Goal: Transaction & Acquisition: Download file/media

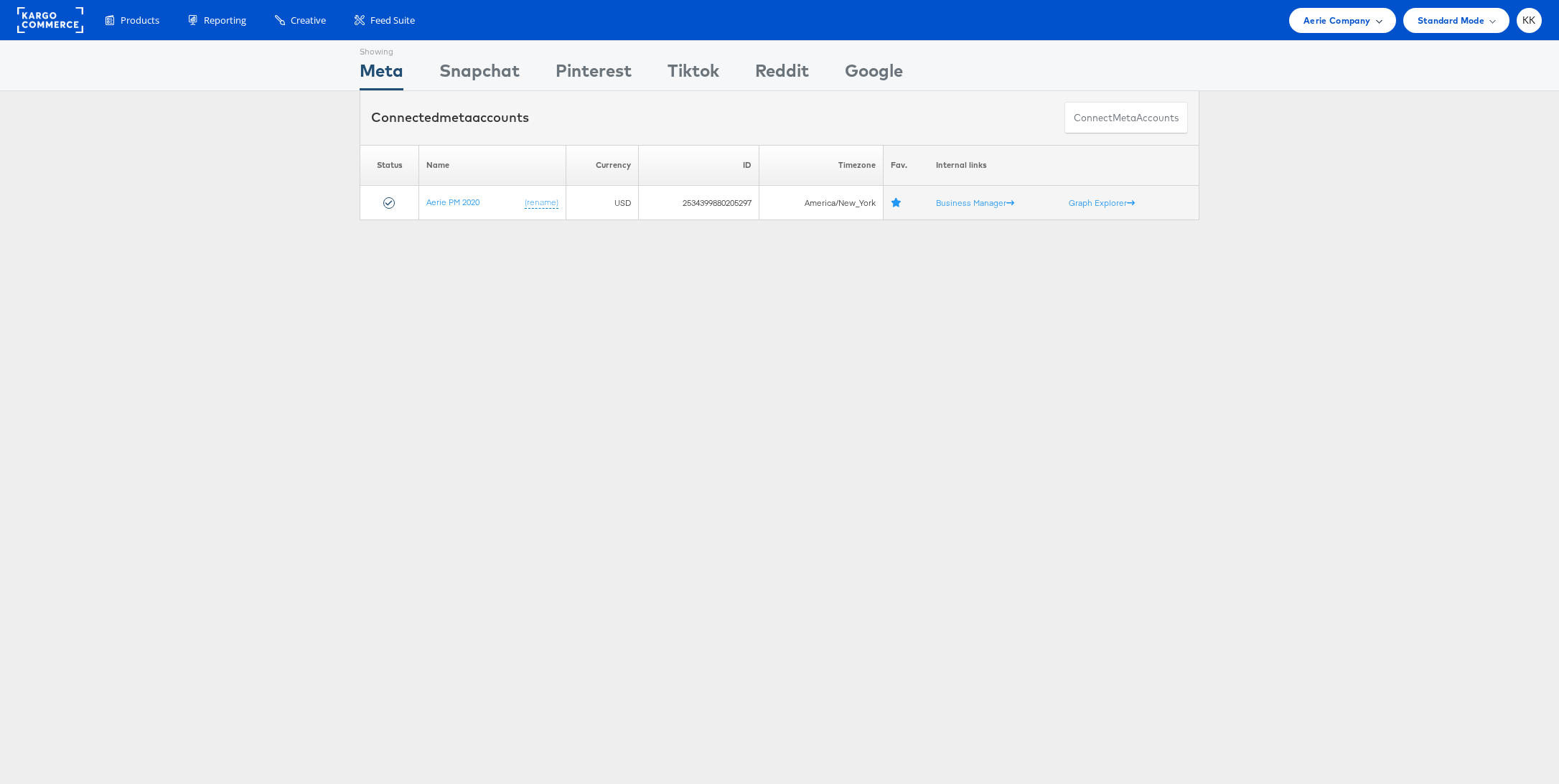
click at [1320, 26] on span "Aerie Company" at bounding box center [1336, 21] width 67 height 15
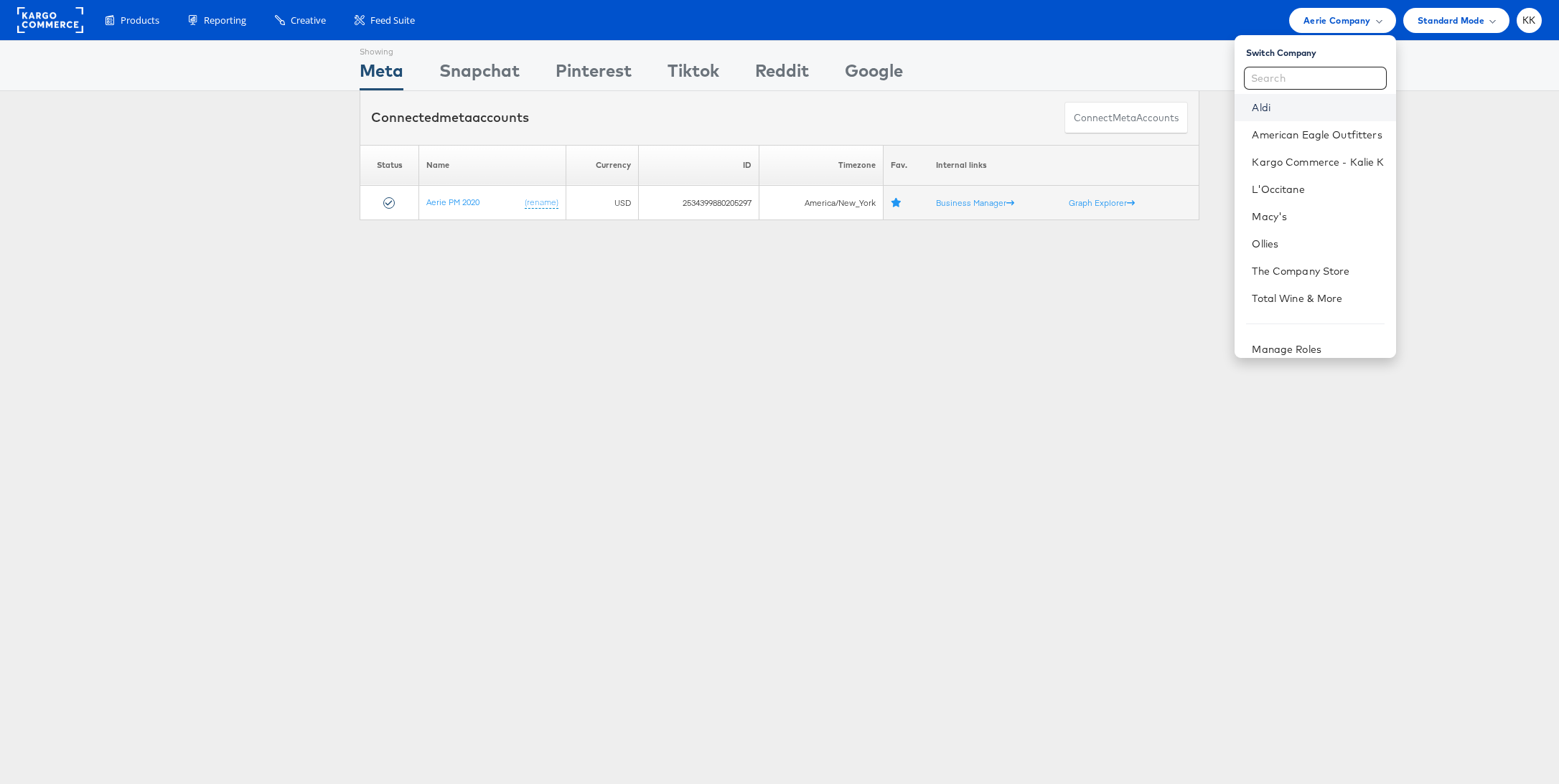
click at [1327, 105] on link "Aldi" at bounding box center [1318, 107] width 132 height 14
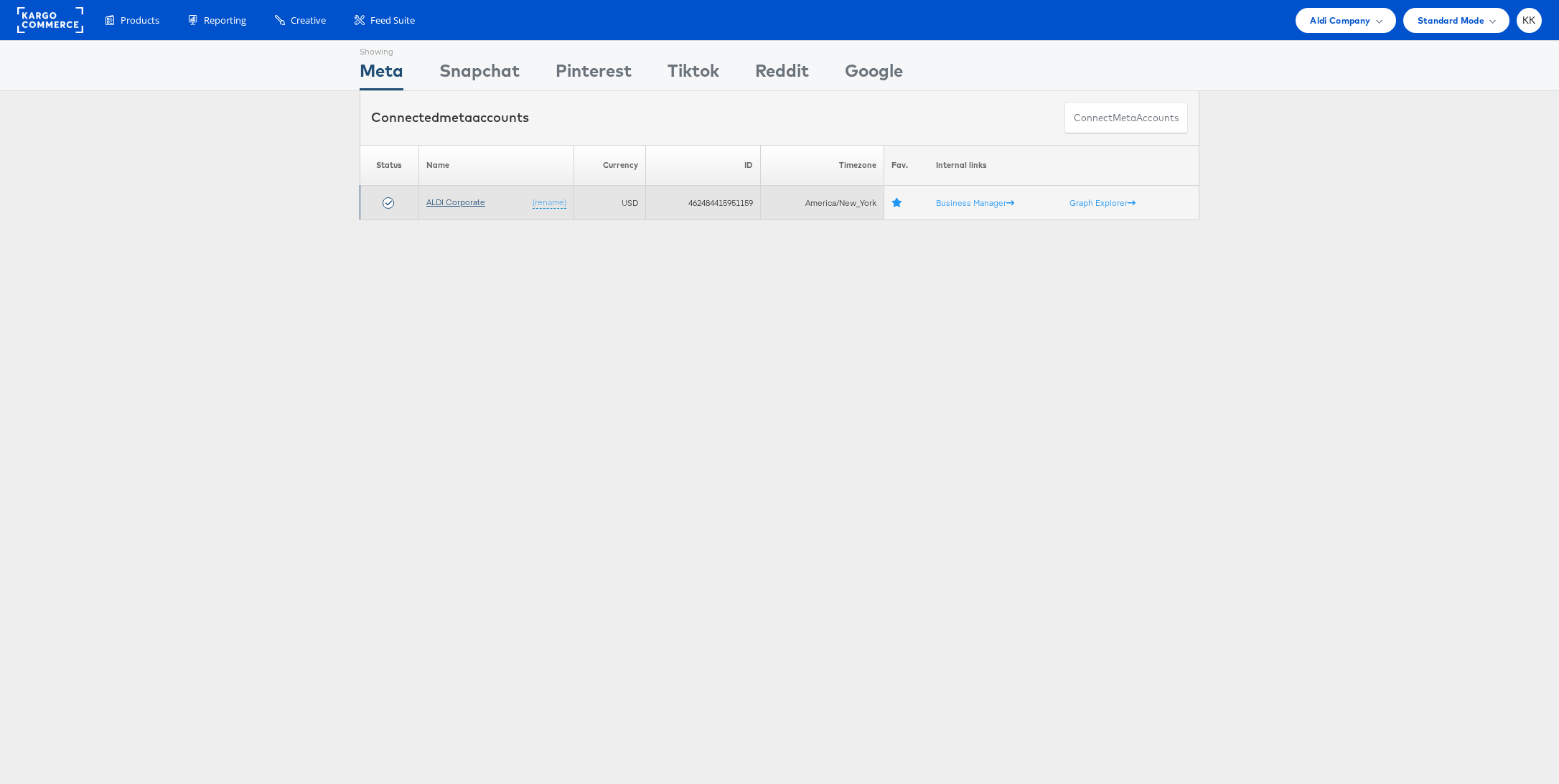
click at [450, 201] on link "ALDI Corporate" at bounding box center [456, 201] width 59 height 11
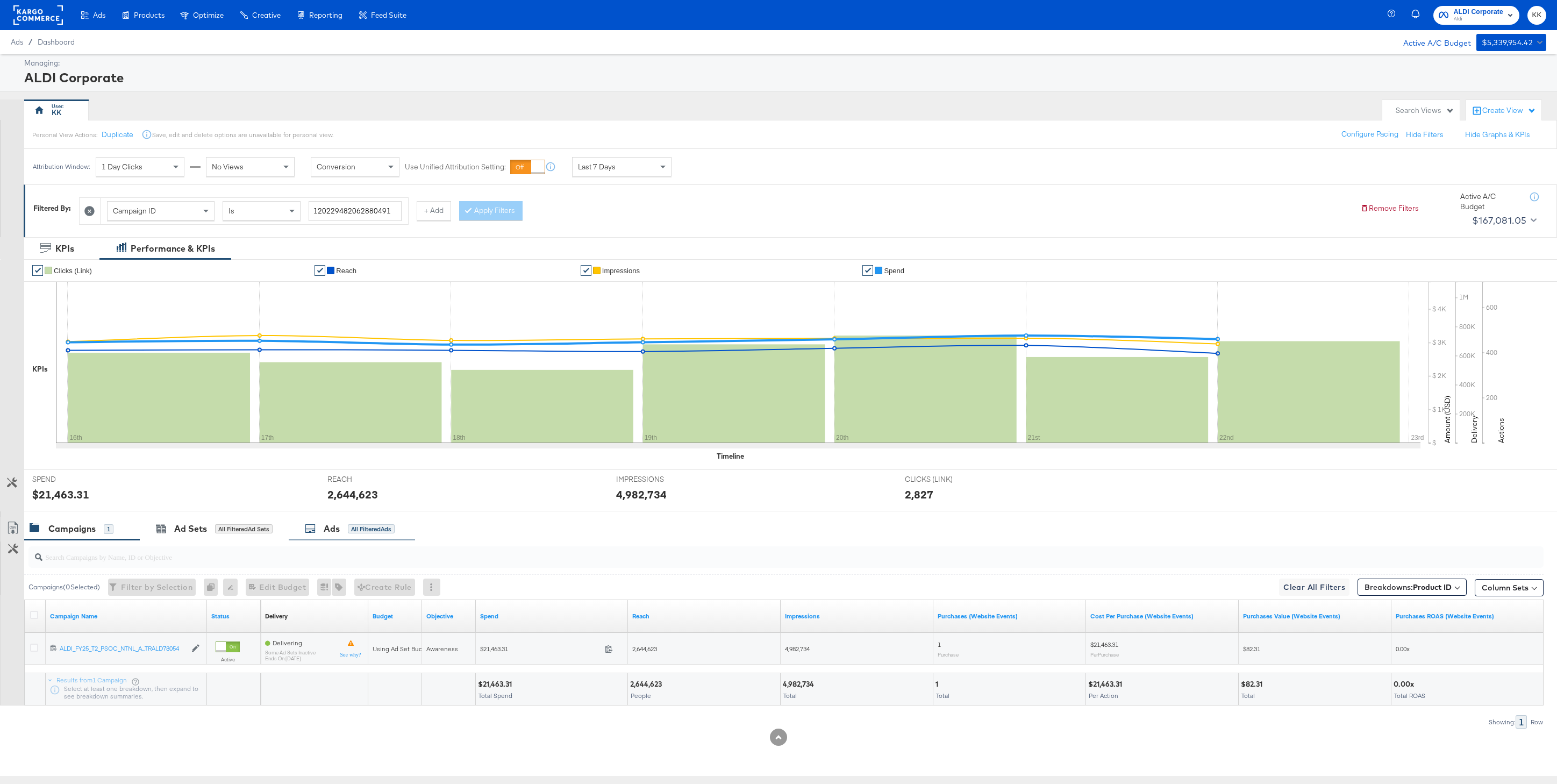
click at [338, 519] on div "Ads All Filtered Ads" at bounding box center [351, 529] width 126 height 23
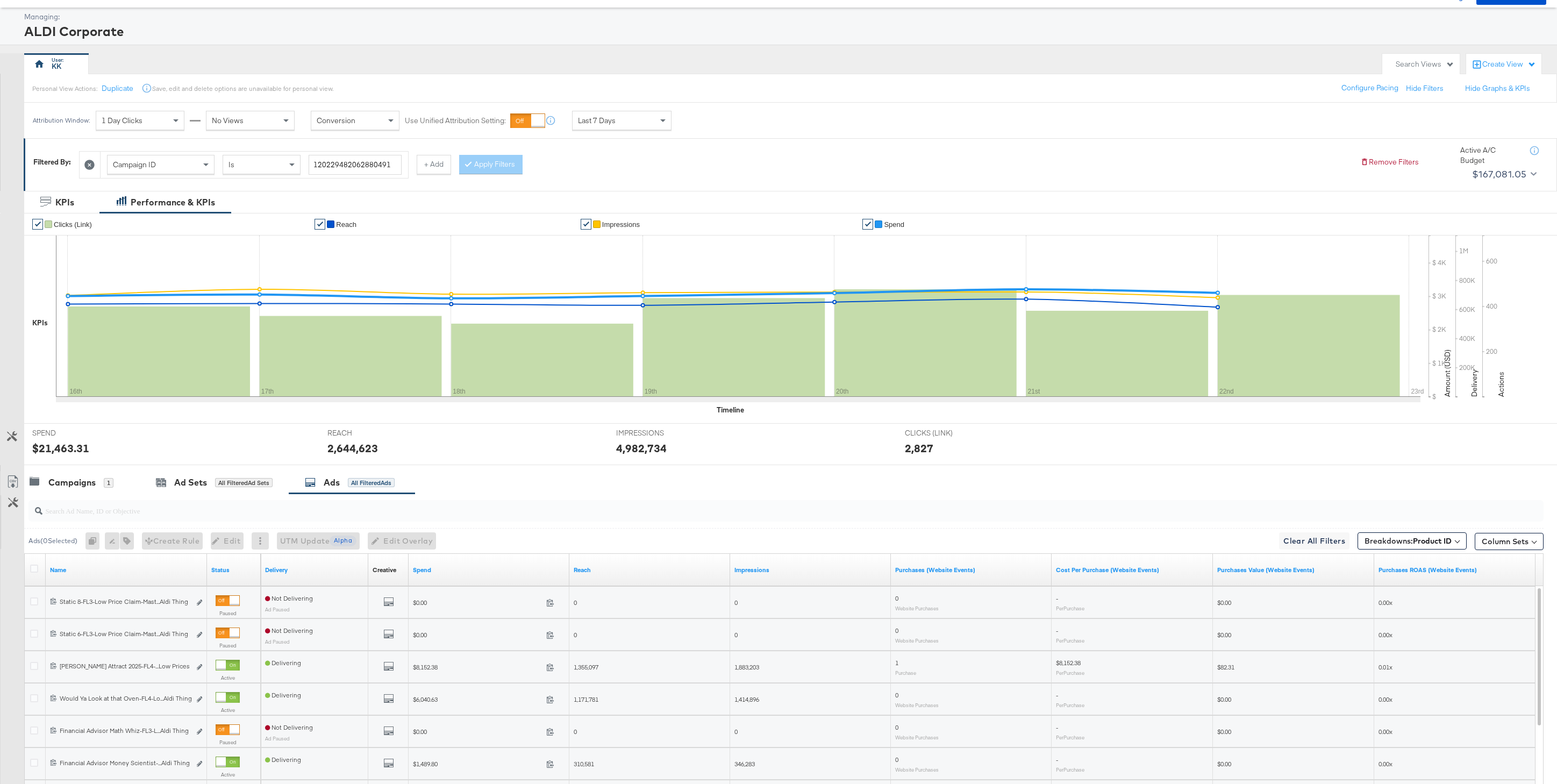
scroll to position [55, 0]
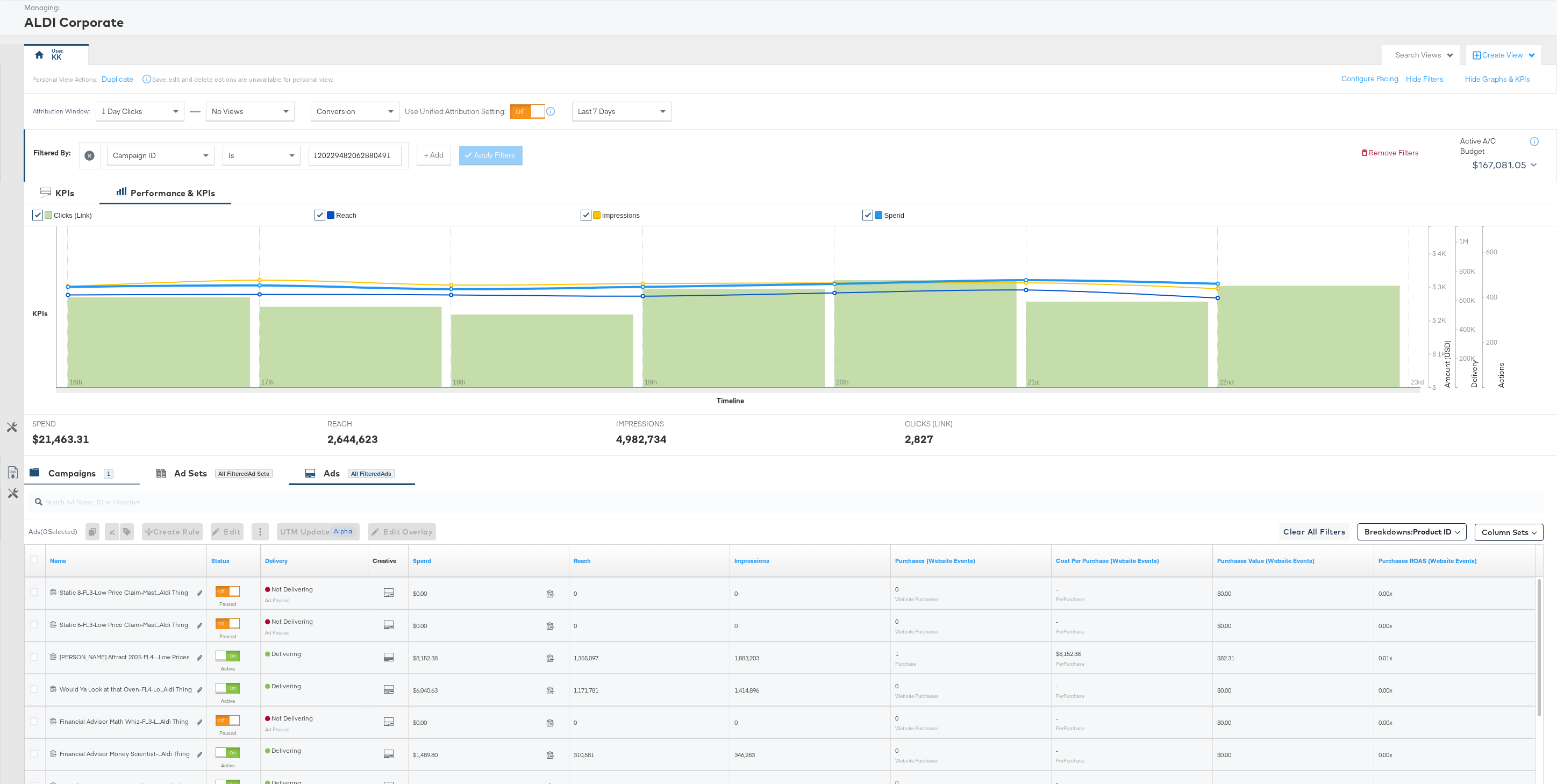
click at [62, 467] on div "Campaigns" at bounding box center [72, 473] width 47 height 12
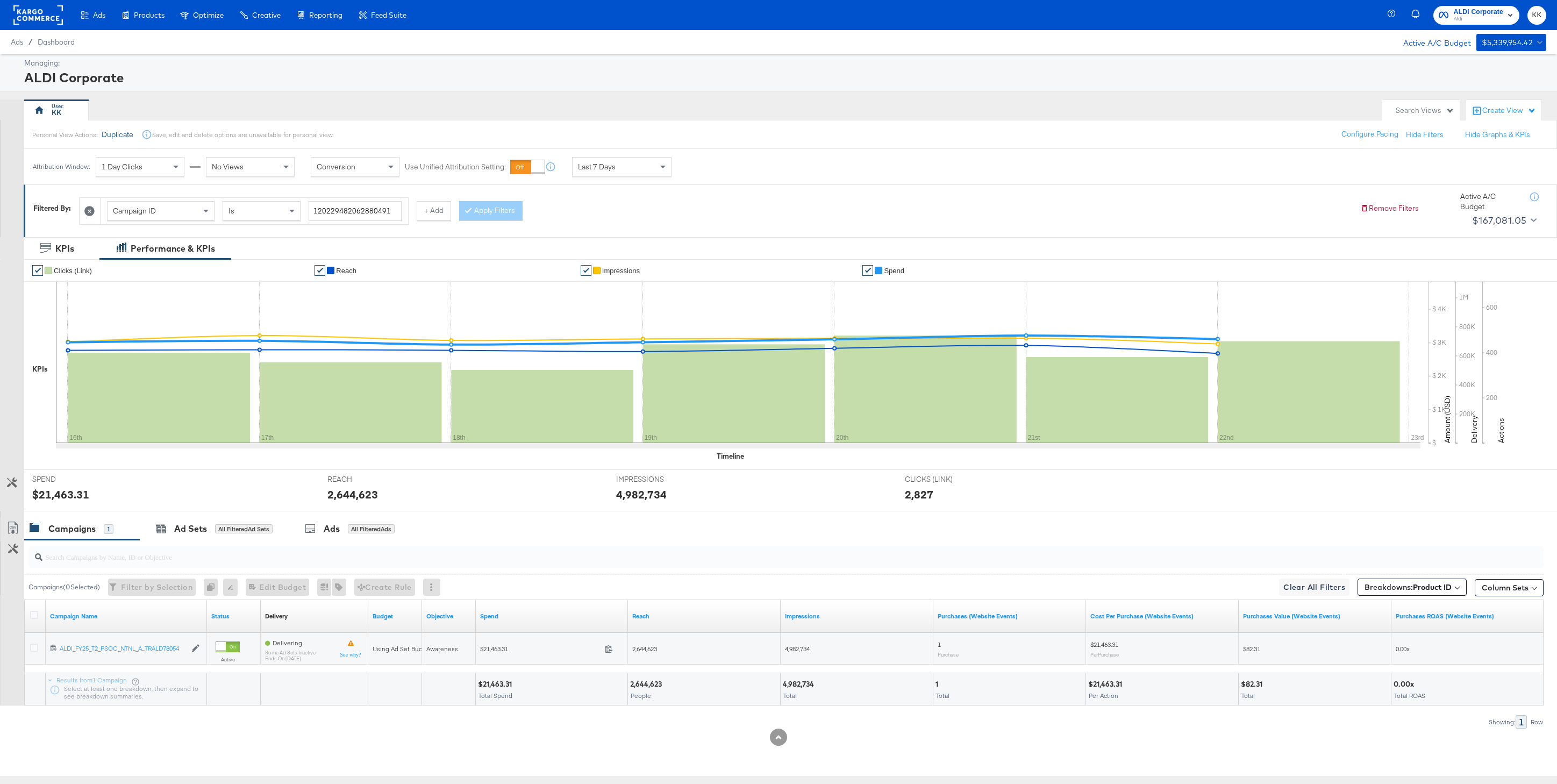
click at [111, 130] on button "Duplicate" at bounding box center [118, 135] width 32 height 10
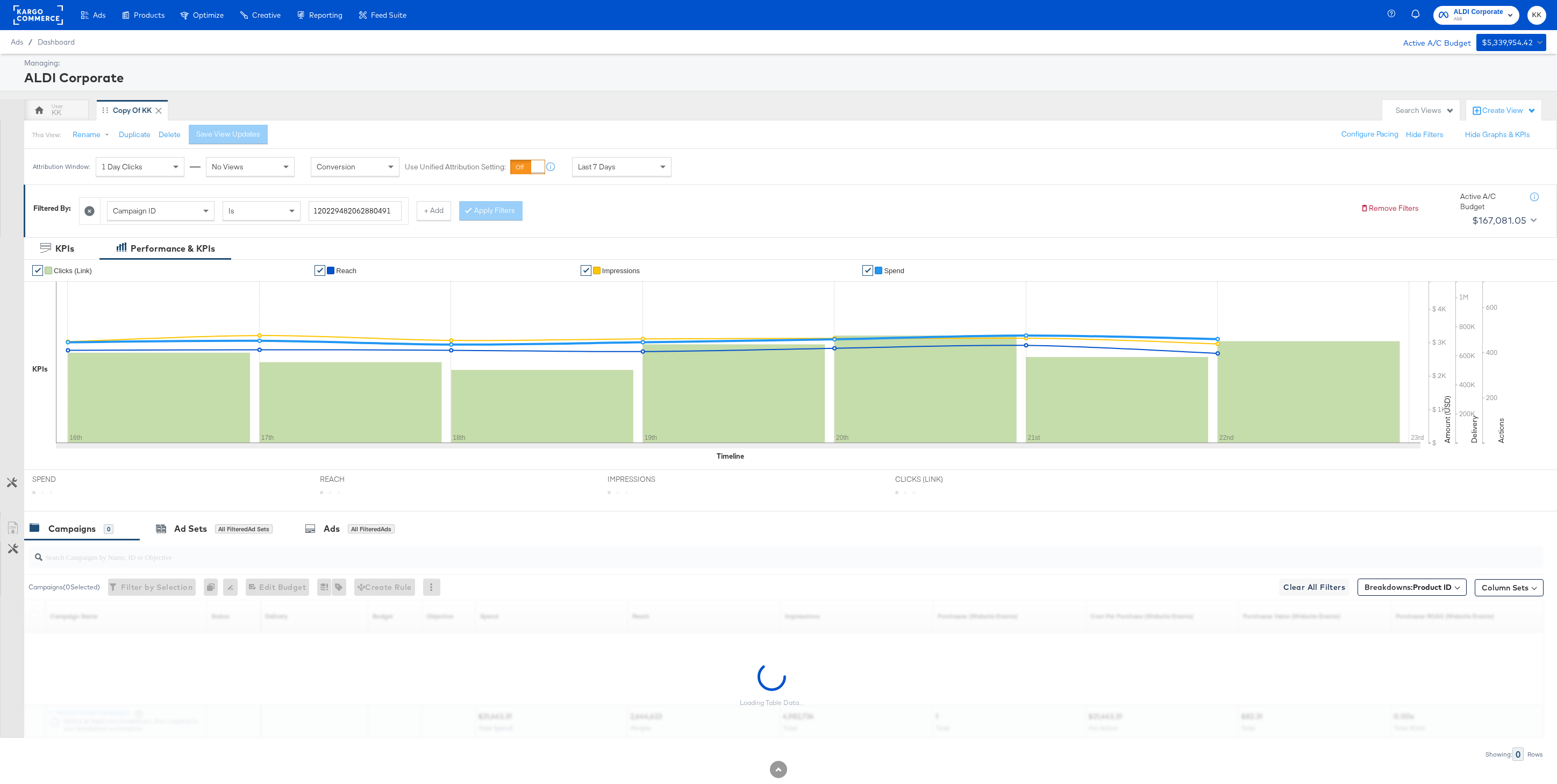
click at [194, 210] on div "Campaign ID" at bounding box center [161, 211] width 106 height 18
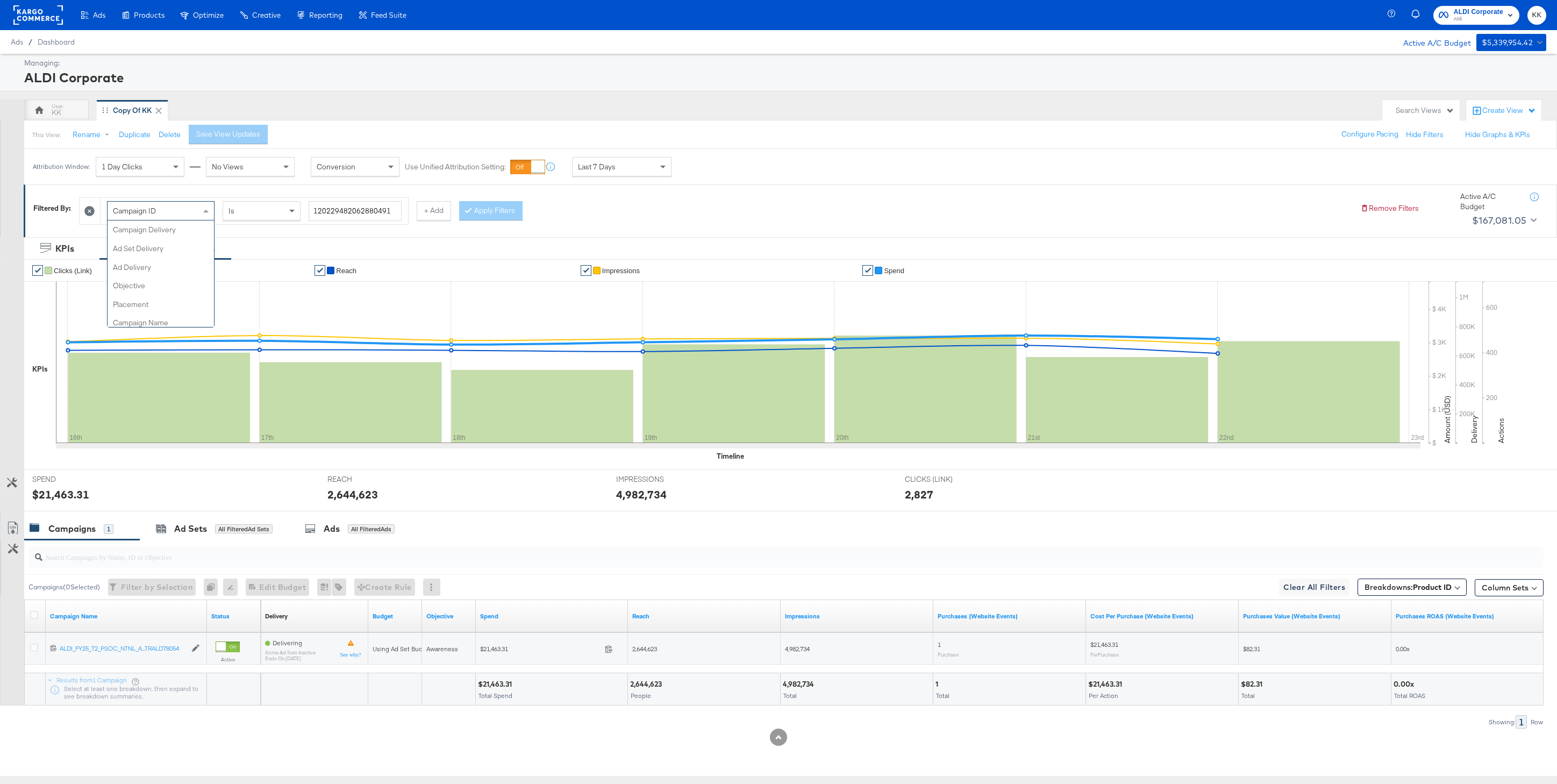
scroll to position [111, 0]
click at [94, 209] on icon at bounding box center [90, 211] width 10 height 10
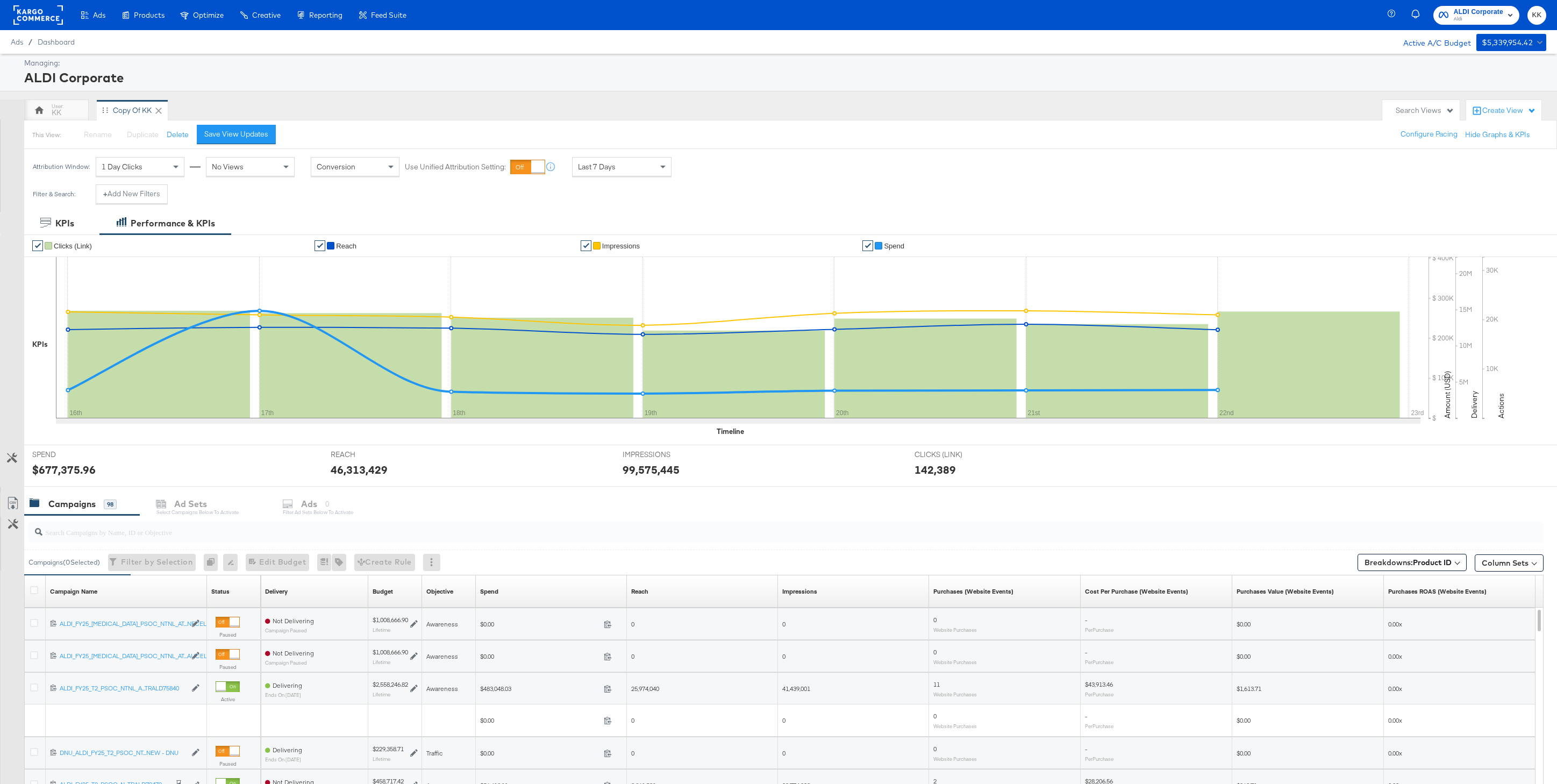
click at [90, 524] on input "search" at bounding box center [721, 528] width 1358 height 21
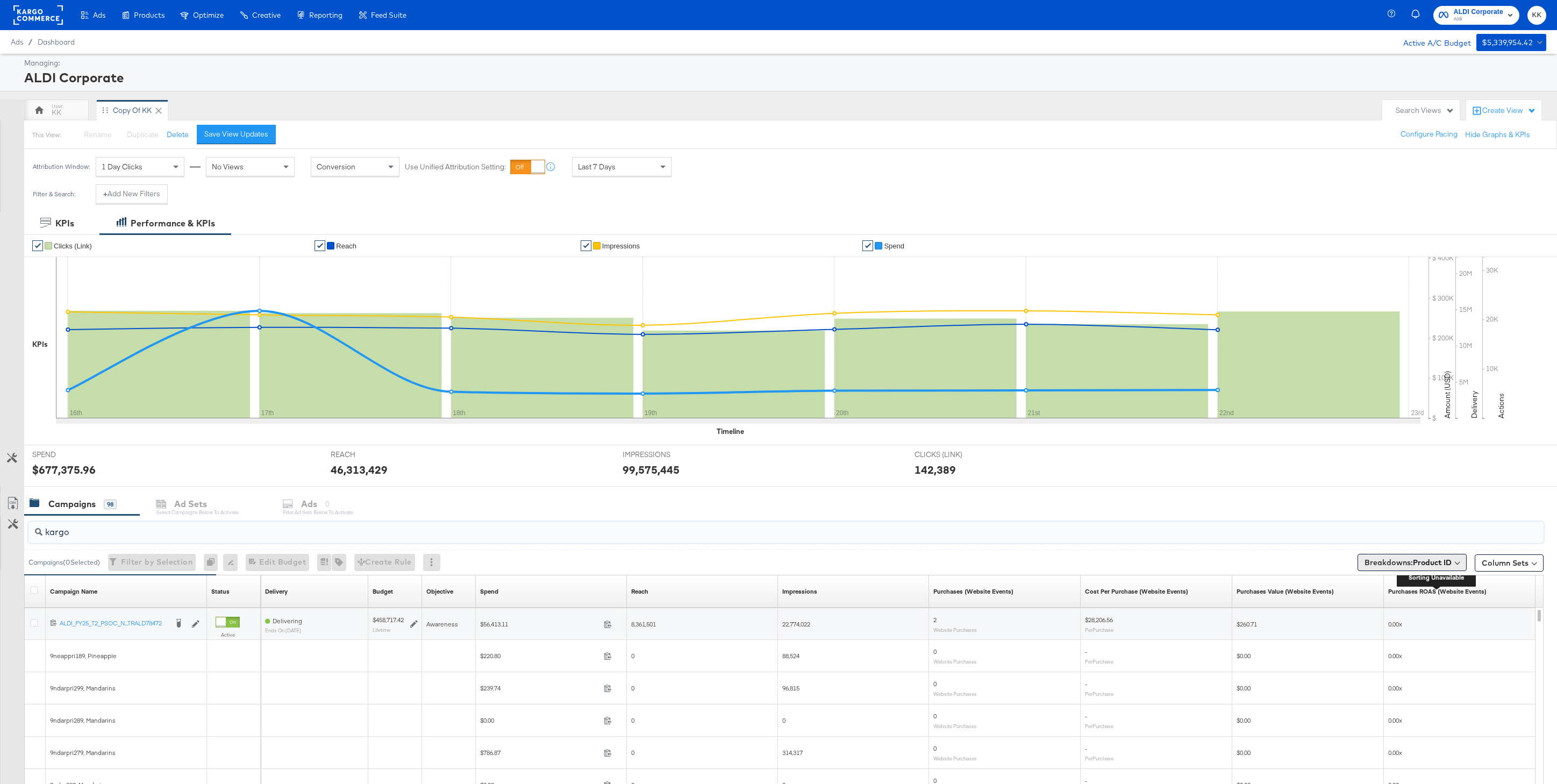
type input "kargo"
click at [1419, 564] on b "Product ID" at bounding box center [1432, 562] width 39 height 10
click at [1454, 580] on button "[Reset]" at bounding box center [1449, 582] width 27 height 17
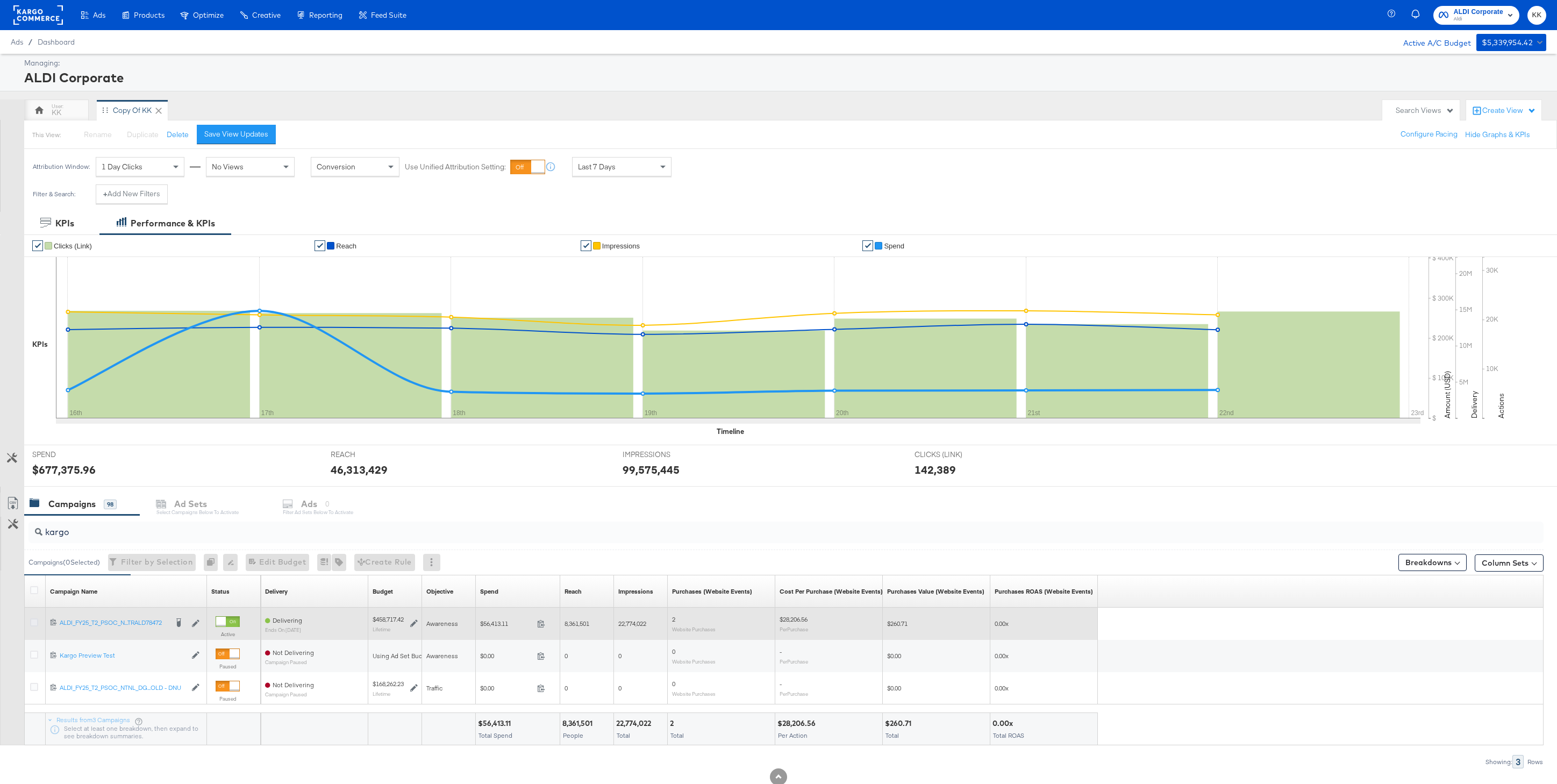
click at [34, 620] on icon at bounding box center [34, 622] width 8 height 8
click at [0, 0] on input "checkbox" at bounding box center [0, 0] width 0 height 0
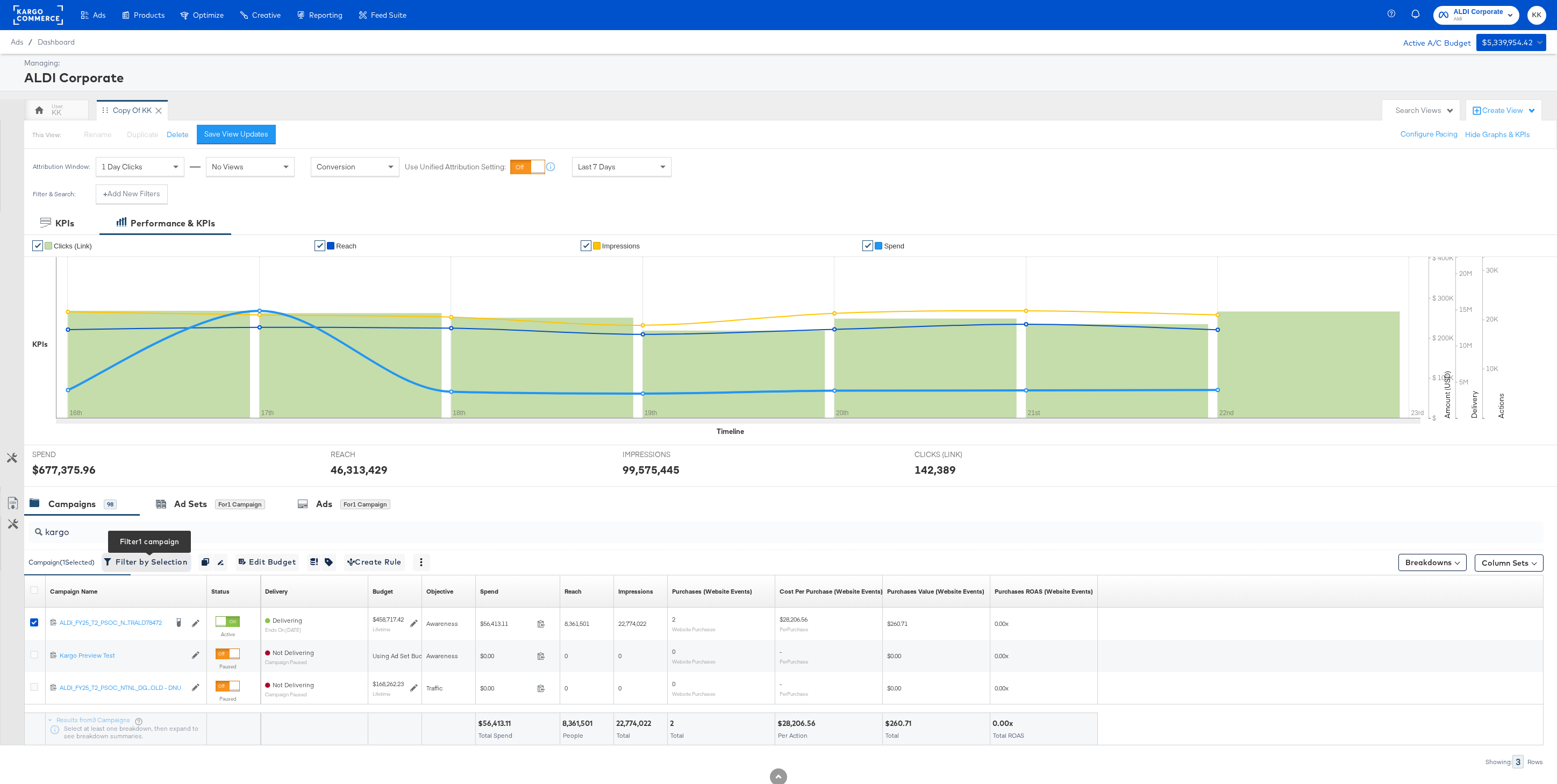
click at [127, 565] on span "Filter by Selection Filter 1 campaign" at bounding box center [146, 562] width 81 height 14
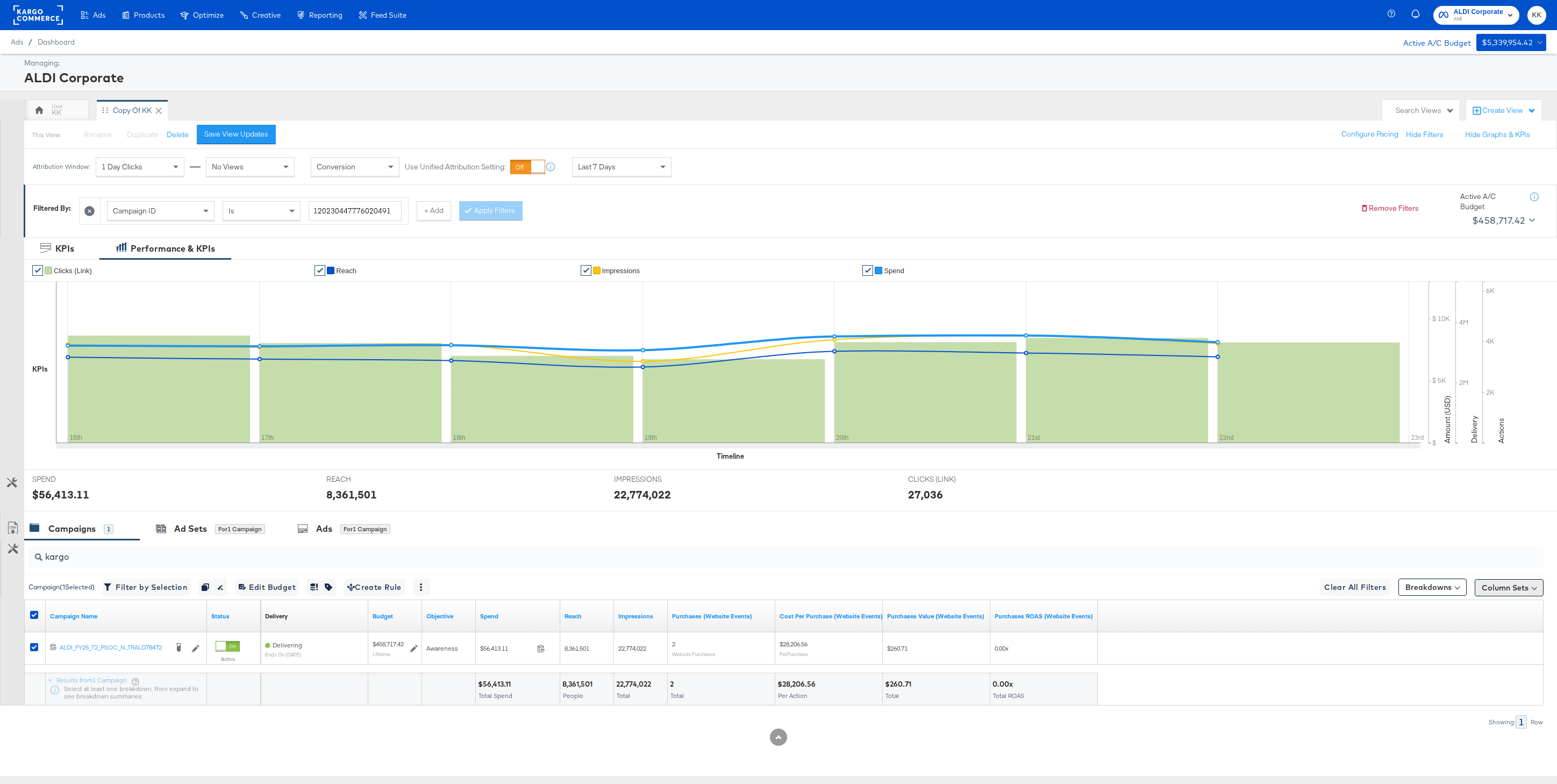
click at [1481, 588] on button "Column Sets" at bounding box center [1510, 588] width 69 height 17
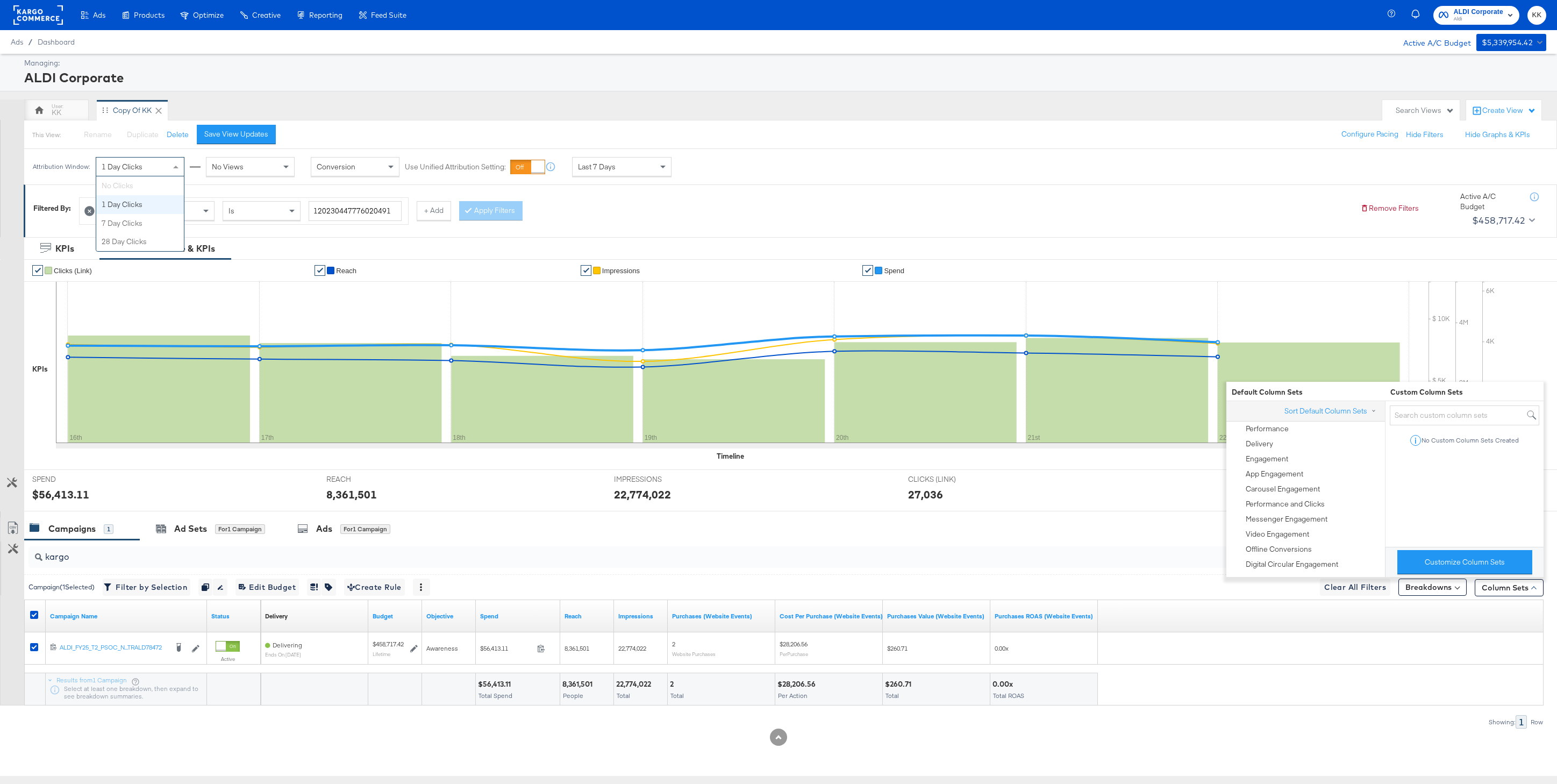
click at [160, 174] on div "1 Day Clicks" at bounding box center [140, 167] width 87 height 18
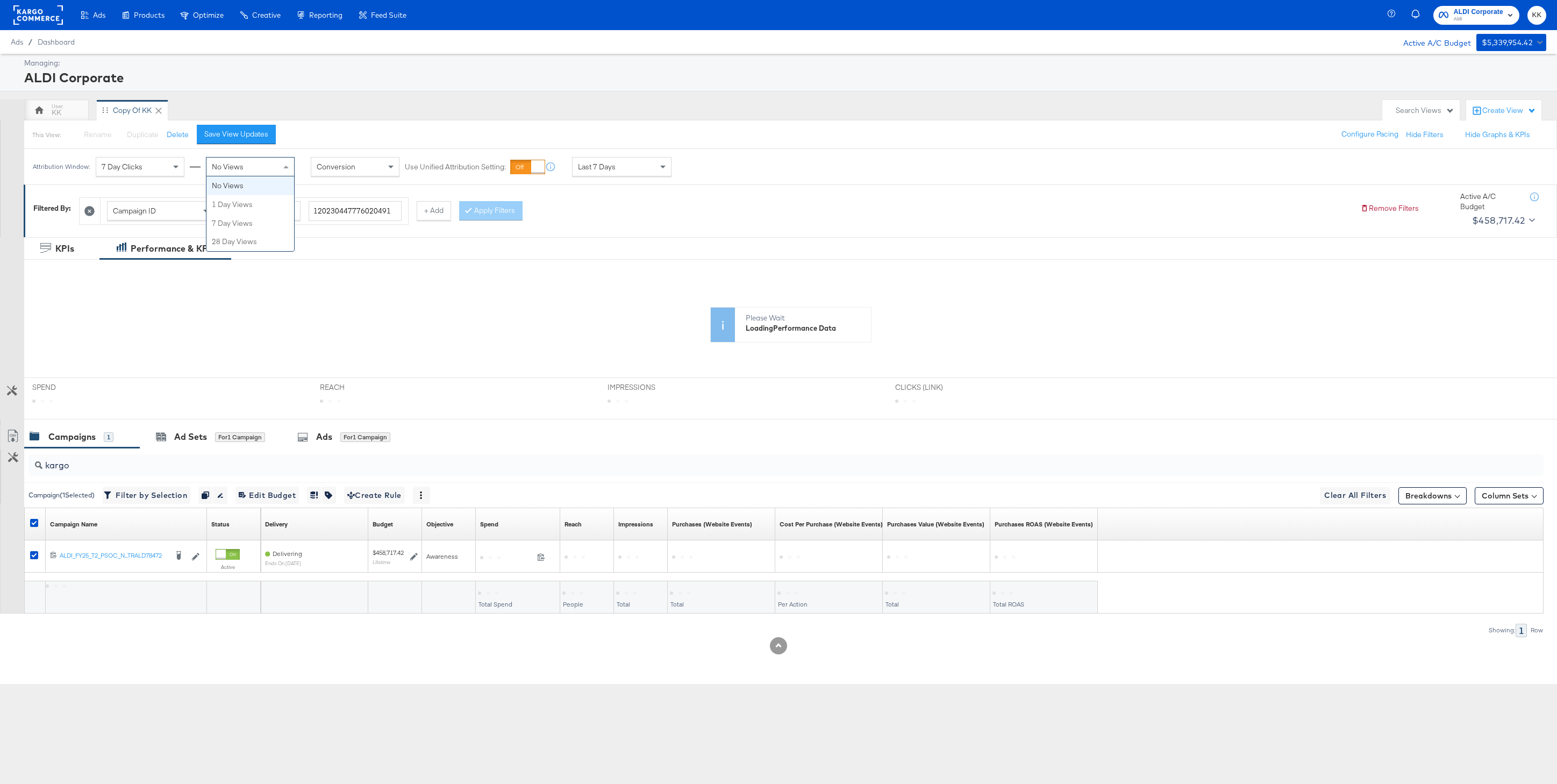
click at [246, 159] on div "No Views" at bounding box center [250, 167] width 87 height 18
click at [242, 135] on div "Save View Updates" at bounding box center [236, 134] width 64 height 10
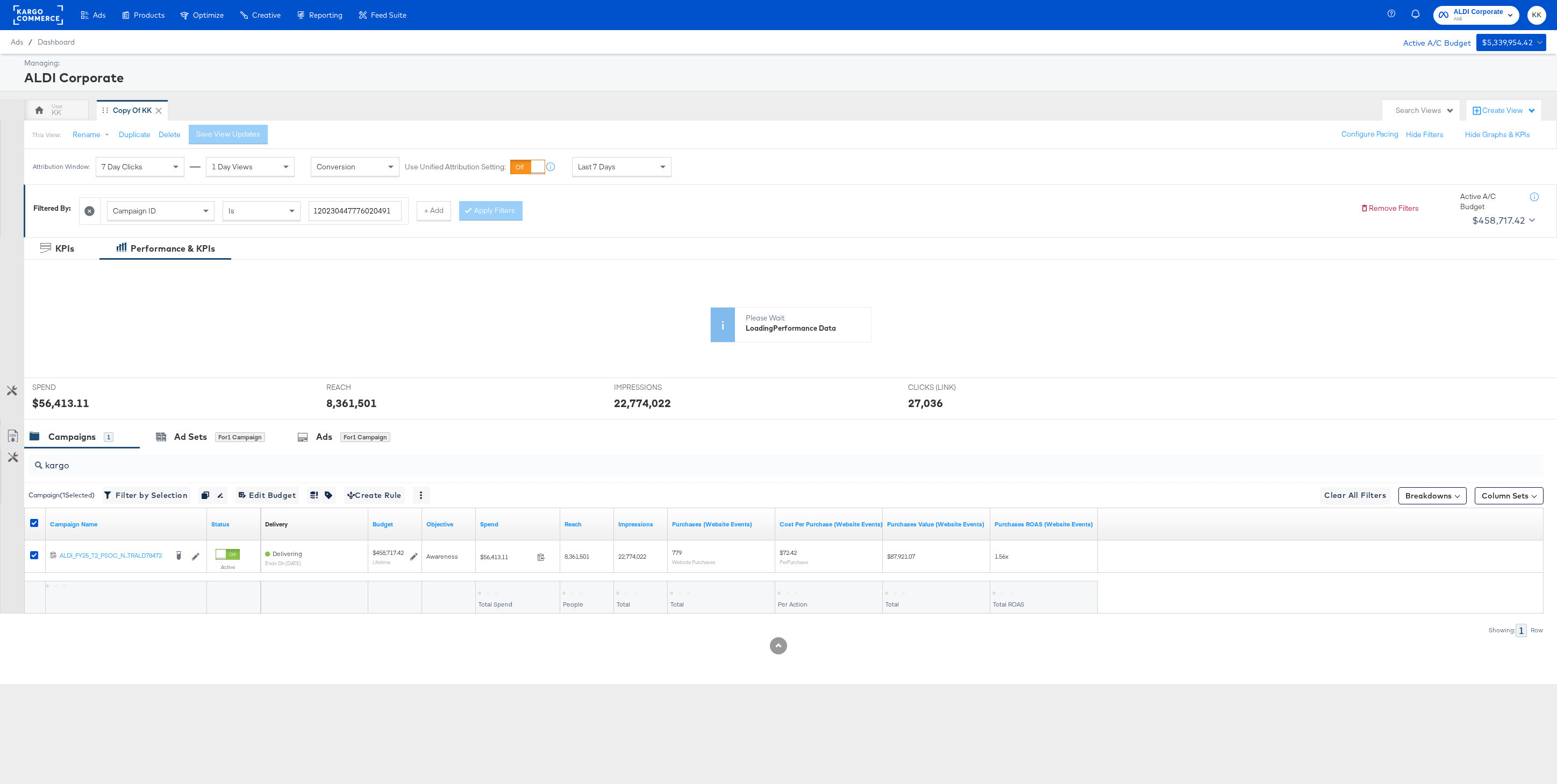
click at [1516, 505] on div "KPIs Performance & KPIs Customize KPIs ✔ Clicks (Link) ✔ Reach ✔ Impressions ✔ …" at bounding box center [778, 460] width 1557 height 447
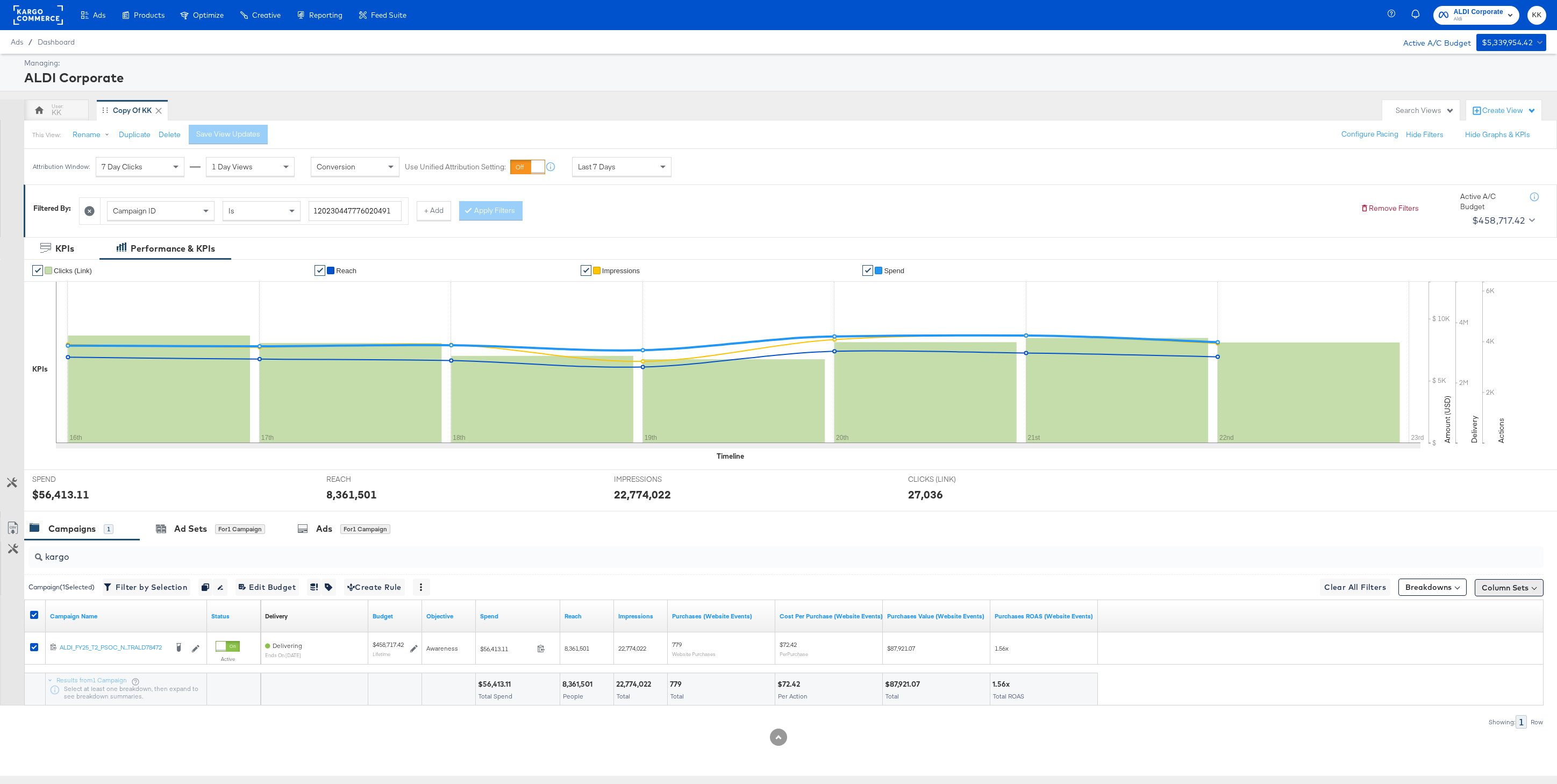
click at [1494, 588] on button "Column Sets" at bounding box center [1510, 588] width 69 height 17
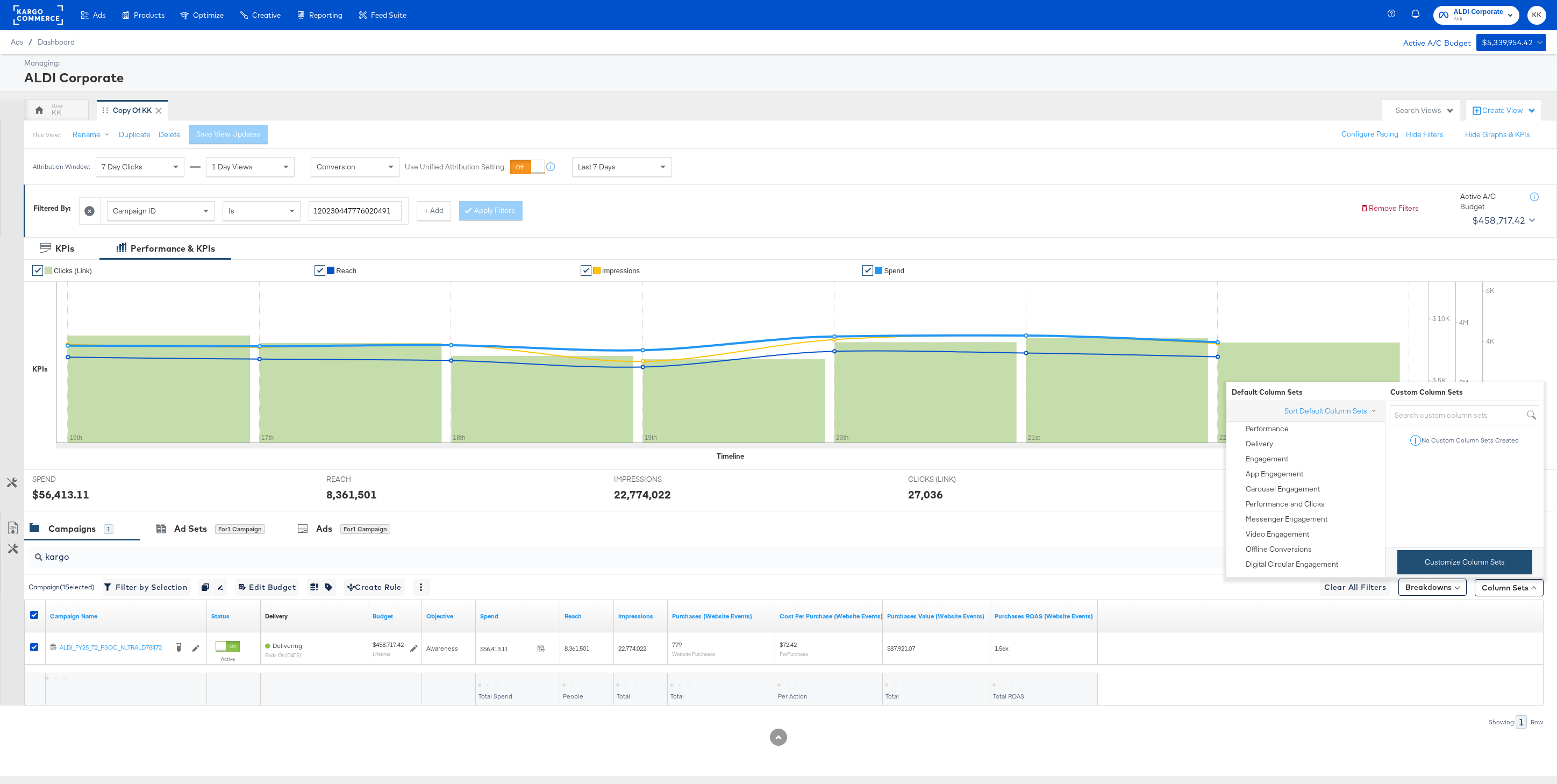
click at [1446, 563] on button "Customize Column Sets" at bounding box center [1465, 562] width 135 height 24
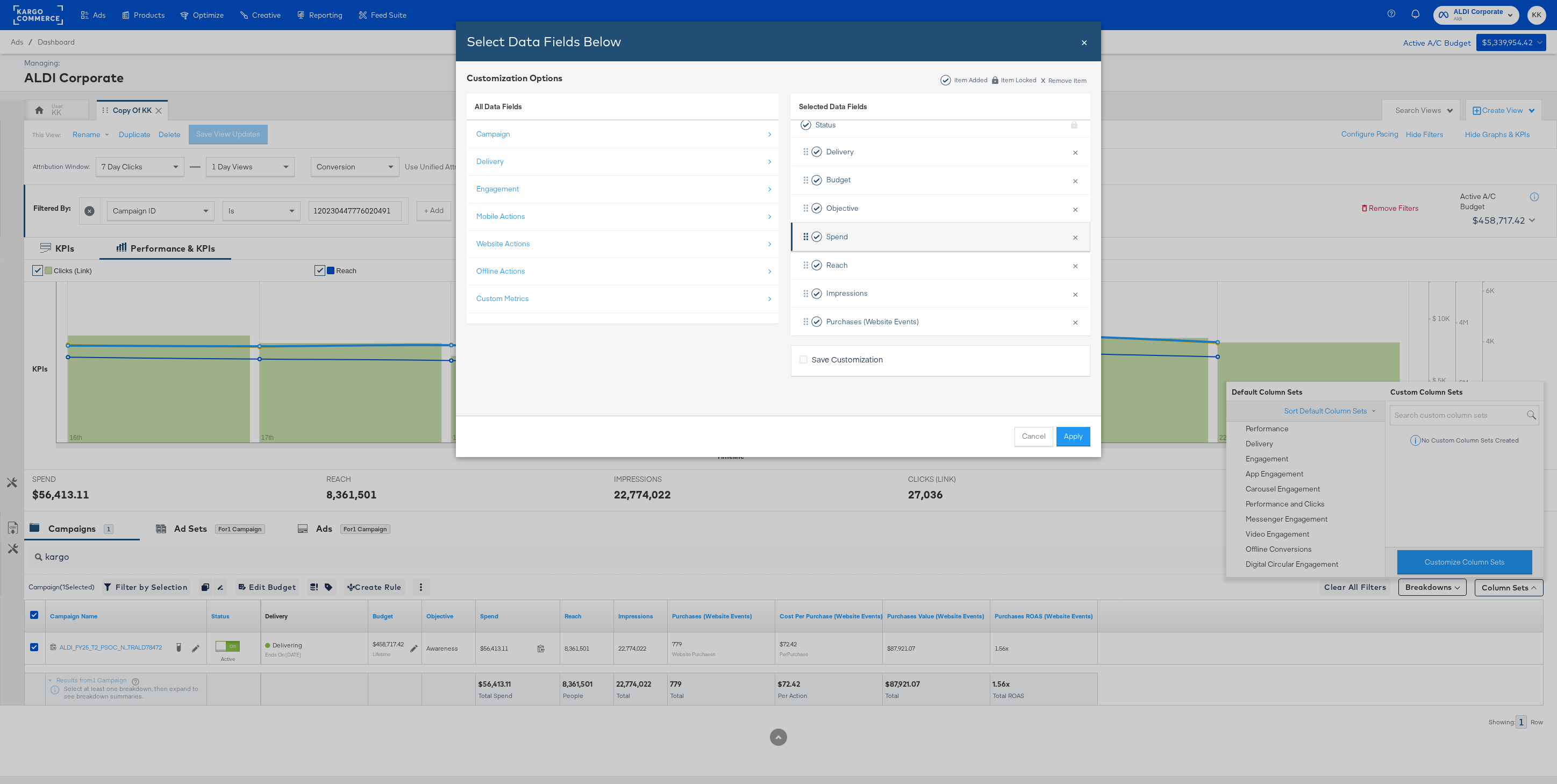
scroll to position [36, 0]
click at [1076, 262] on button "×" at bounding box center [1075, 263] width 14 height 23
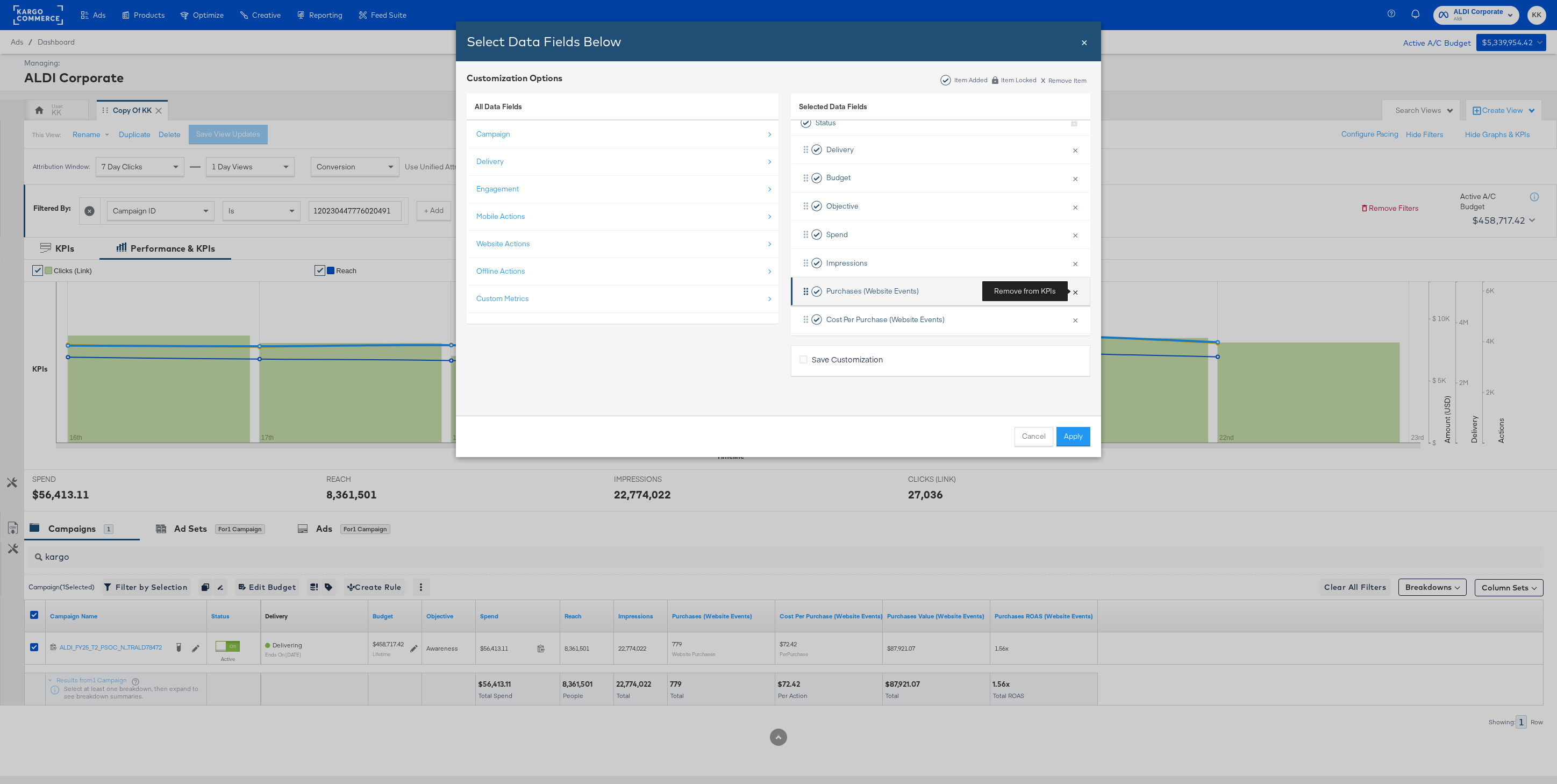
click at [1075, 290] on button "×" at bounding box center [1075, 291] width 14 height 23
click at [1075, 290] on button "×" at bounding box center [1075, 282] width 14 height 23
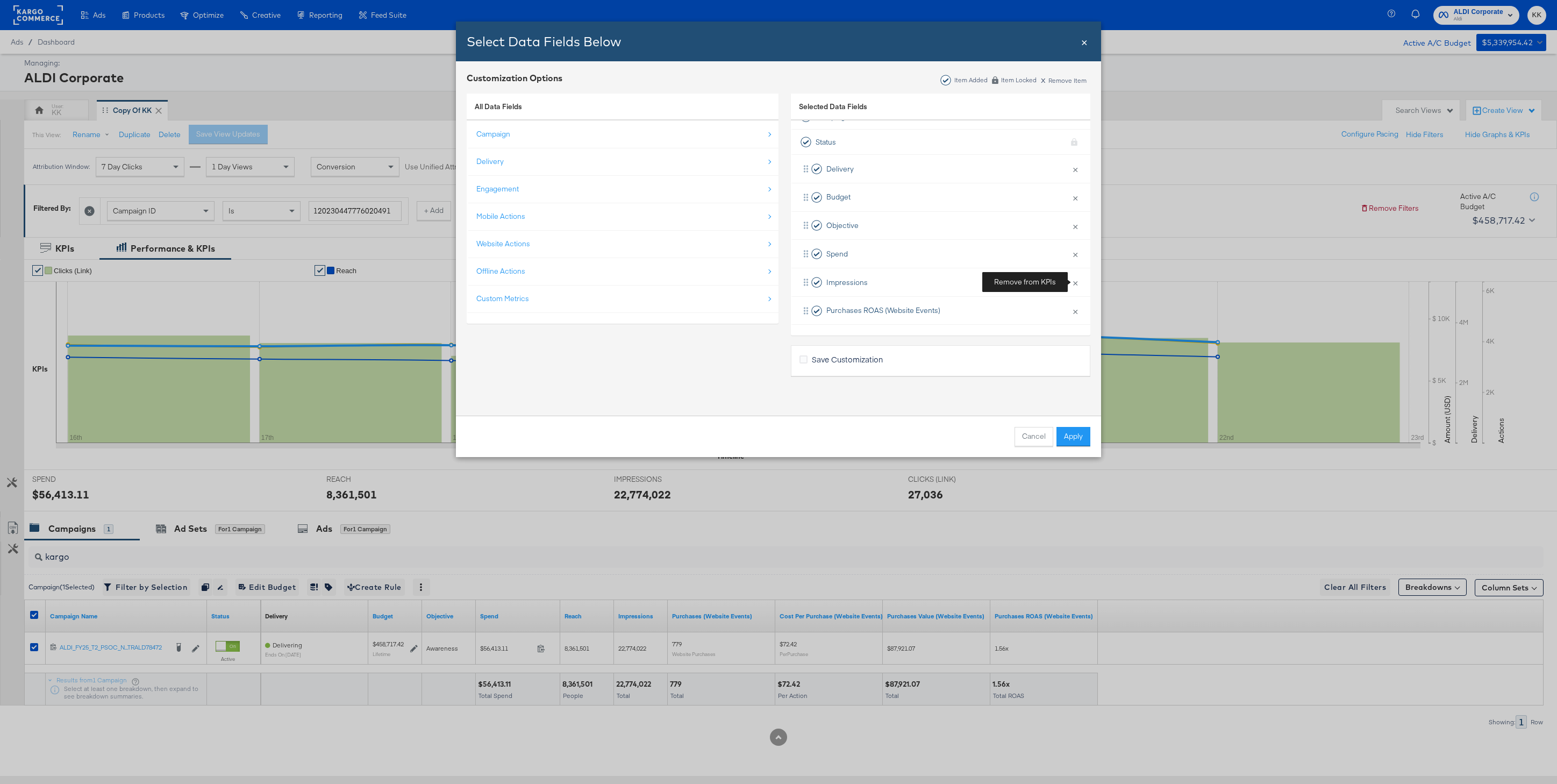
scroll to position [0, 0]
click at [1076, 297] on button "×" at bounding box center [1075, 298] width 14 height 23
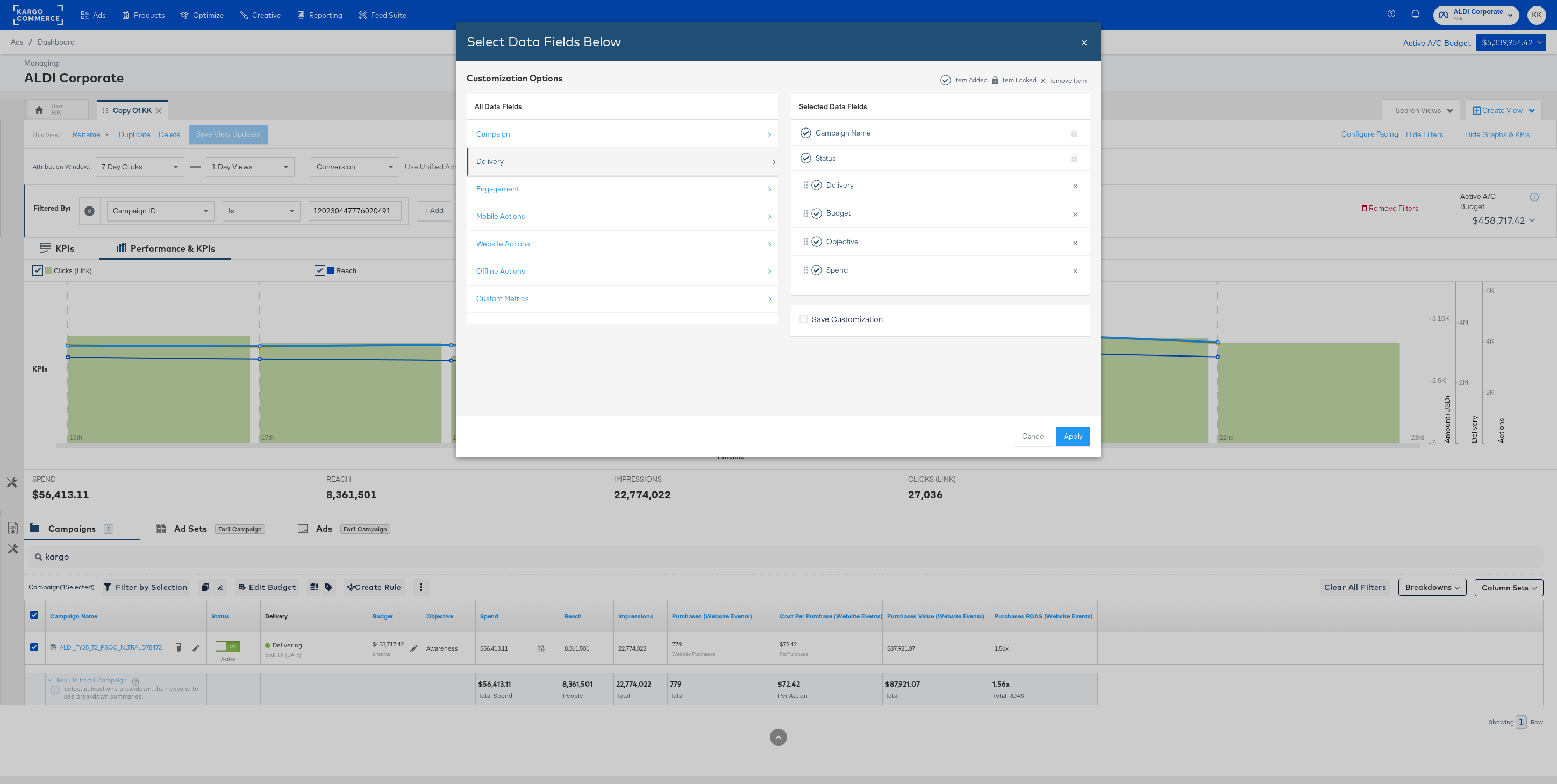
click at [510, 159] on div "Delivery" at bounding box center [623, 162] width 294 height 22
click at [516, 179] on div "Impressions" at bounding box center [509, 189] width 41 height 22
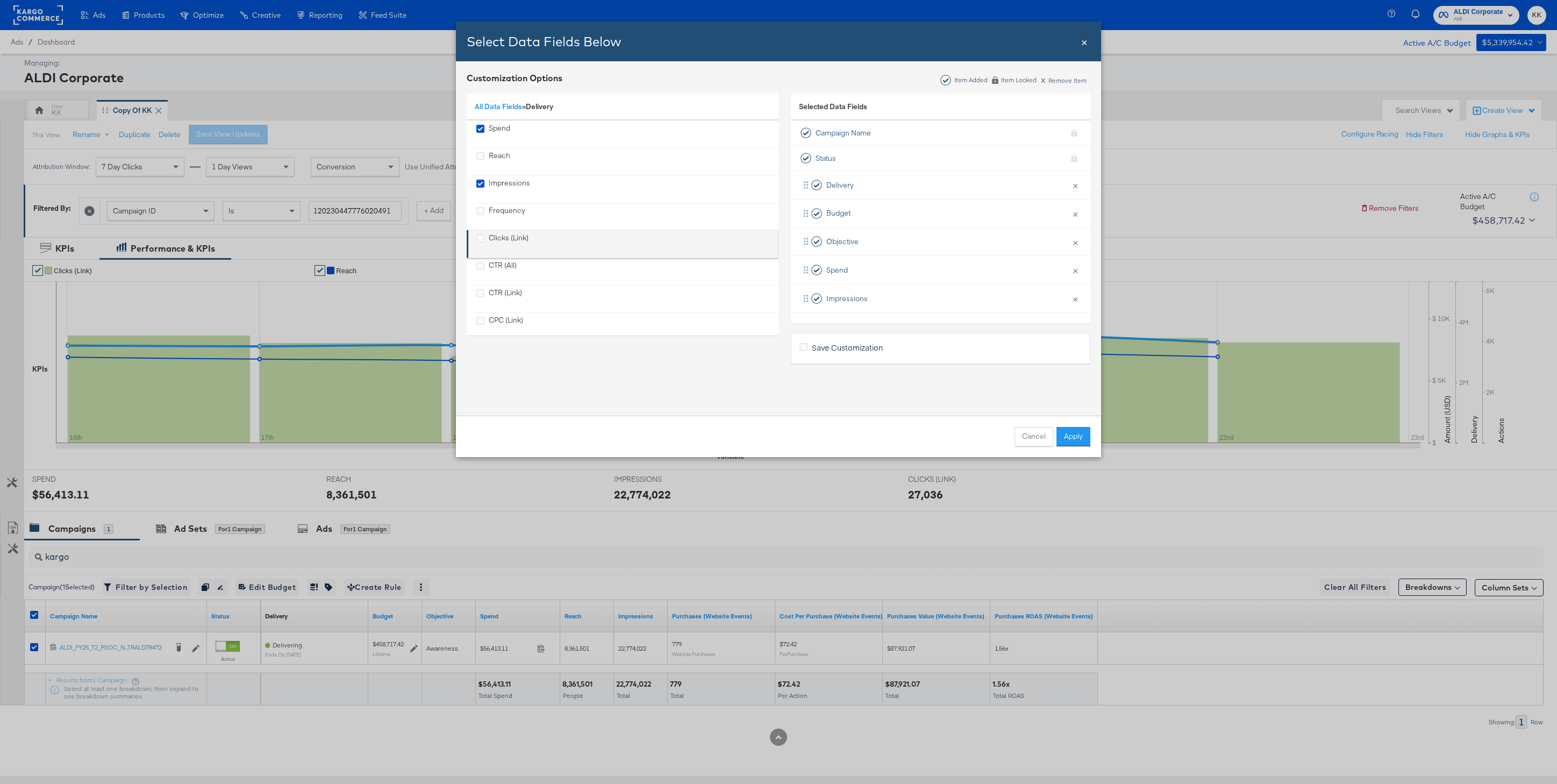
click at [517, 236] on div "Clicks (Link)" at bounding box center [508, 244] width 40 height 22
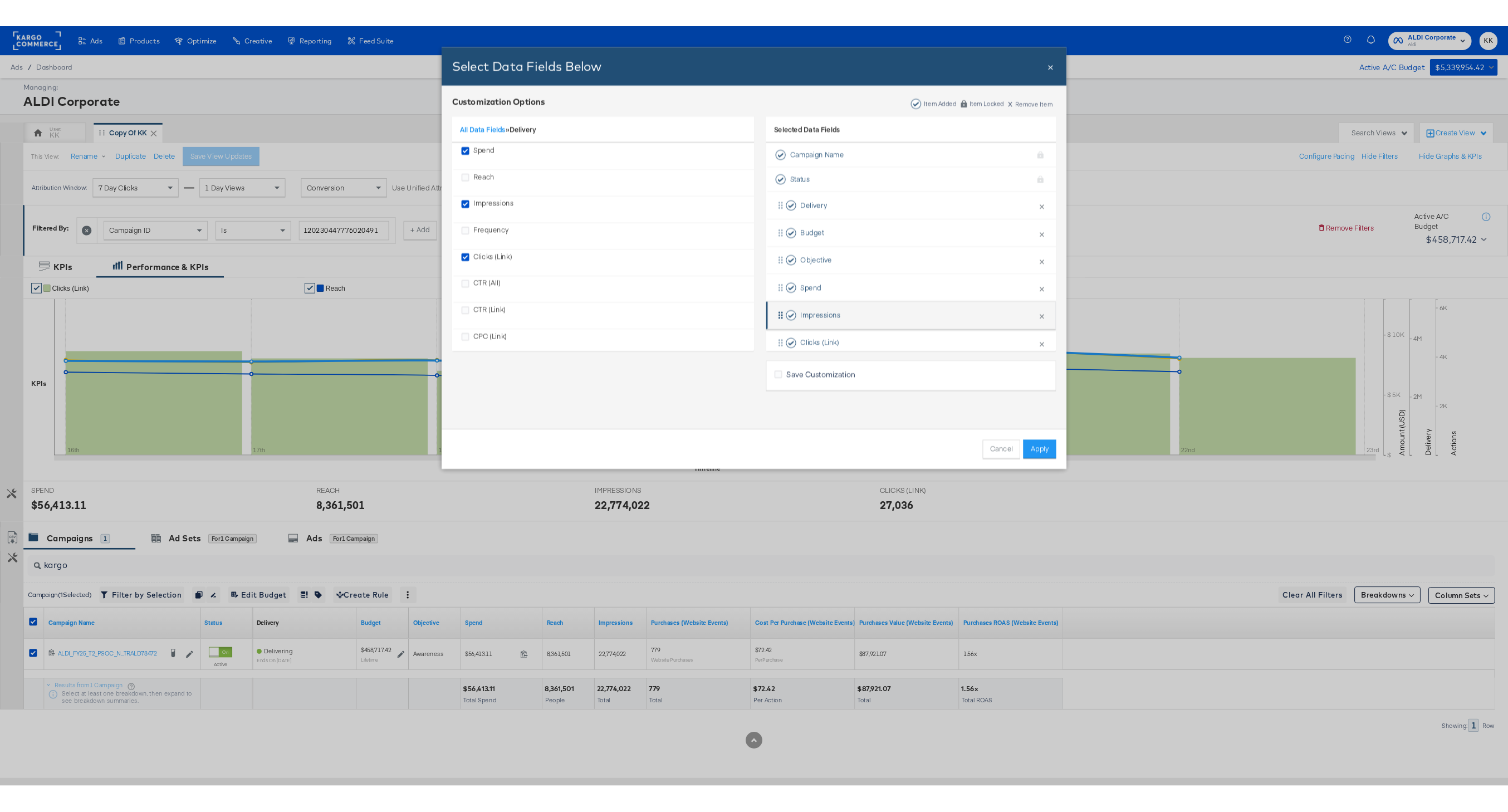
scroll to position [17, 0]
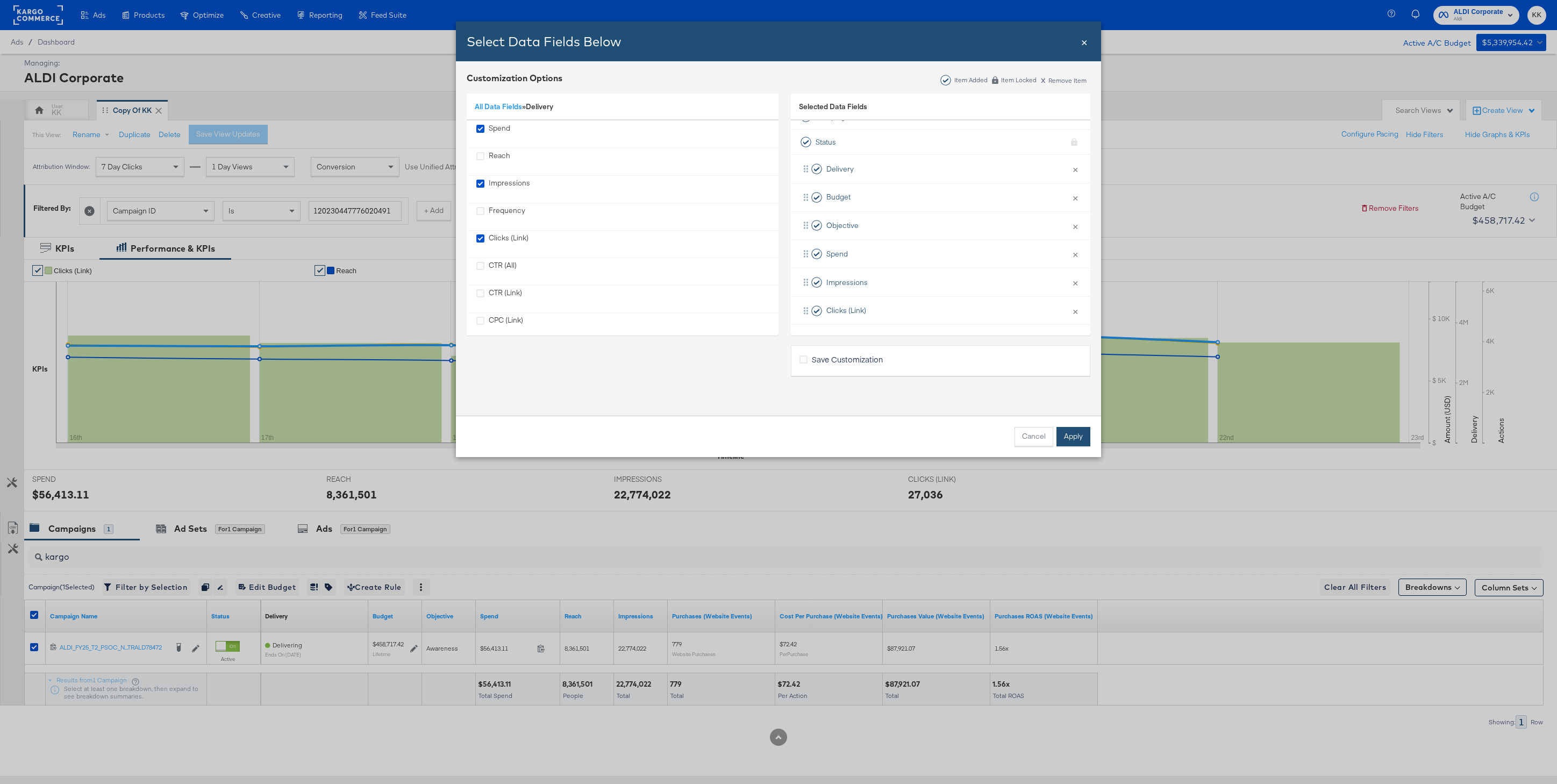
click at [1079, 445] on button "Apply" at bounding box center [1073, 436] width 34 height 19
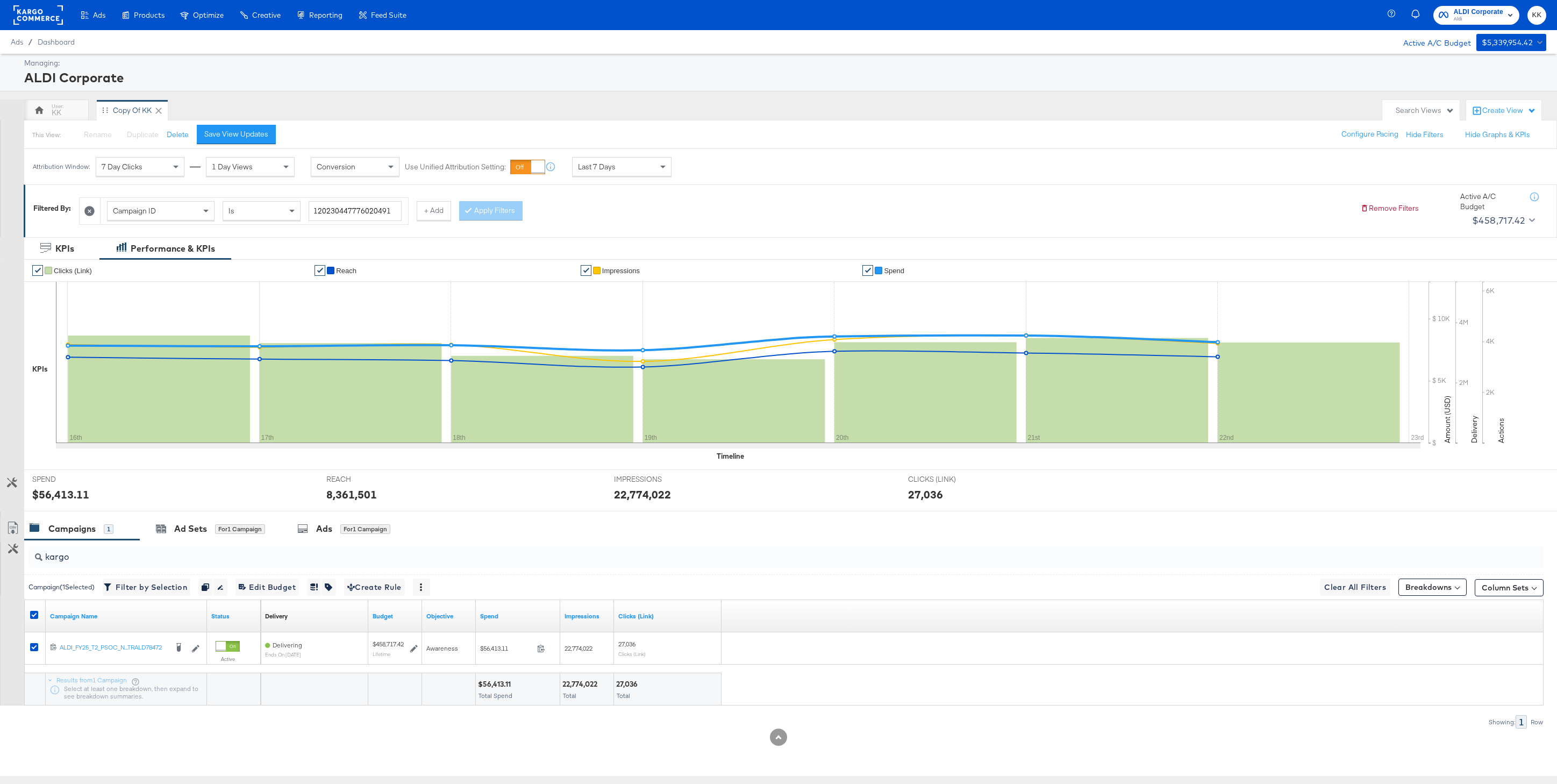
click at [1445, 575] on div "Breakdowns" at bounding box center [1433, 585] width 68 height 21
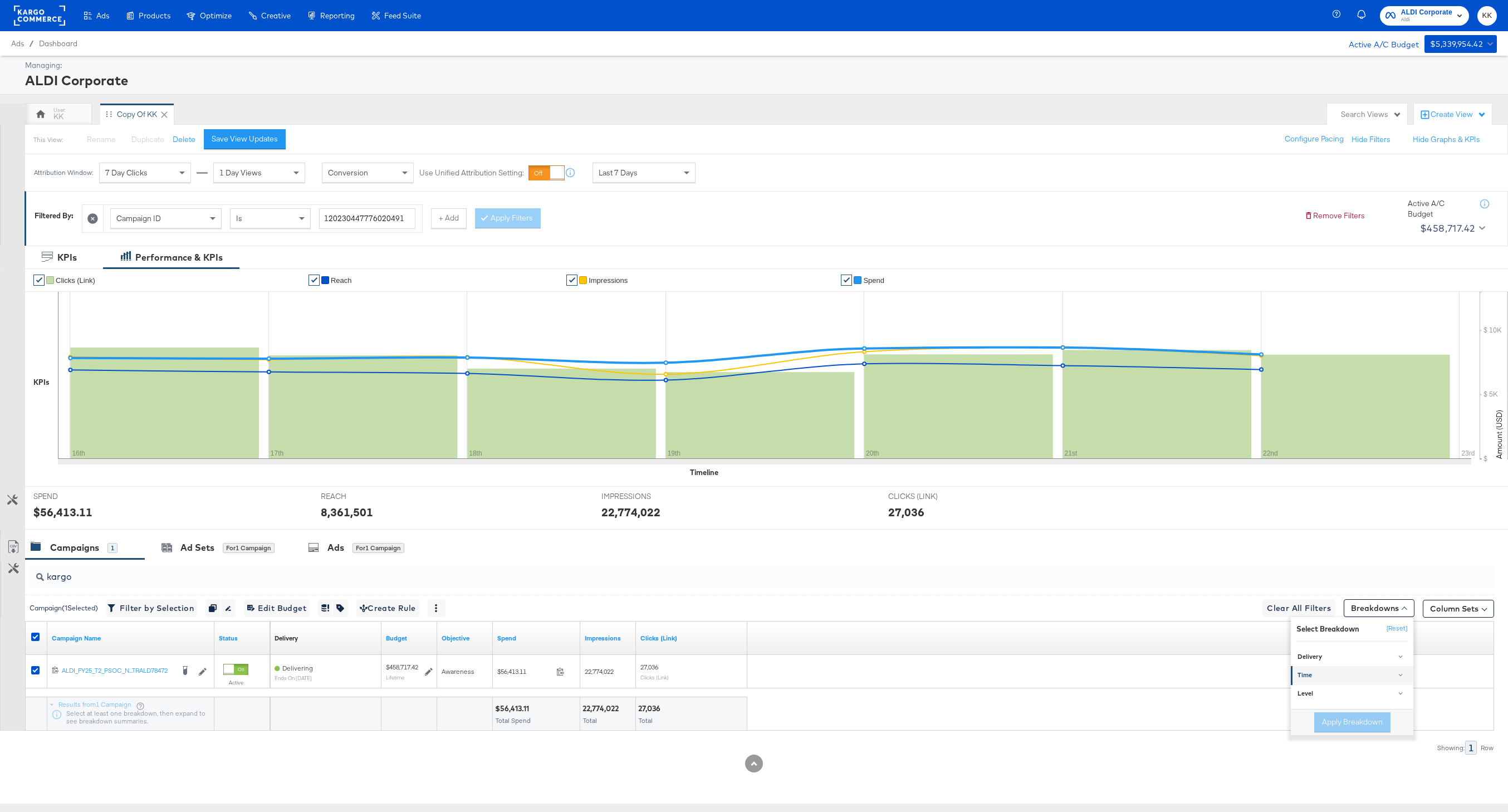
click at [1324, 673] on div "Time" at bounding box center [1353, 676] width 111 height 9
click at [1322, 703] on div "Day" at bounding box center [1353, 703] width 121 height 11
click at [1342, 779] on button "Apply Breakdown" at bounding box center [1352, 779] width 76 height 20
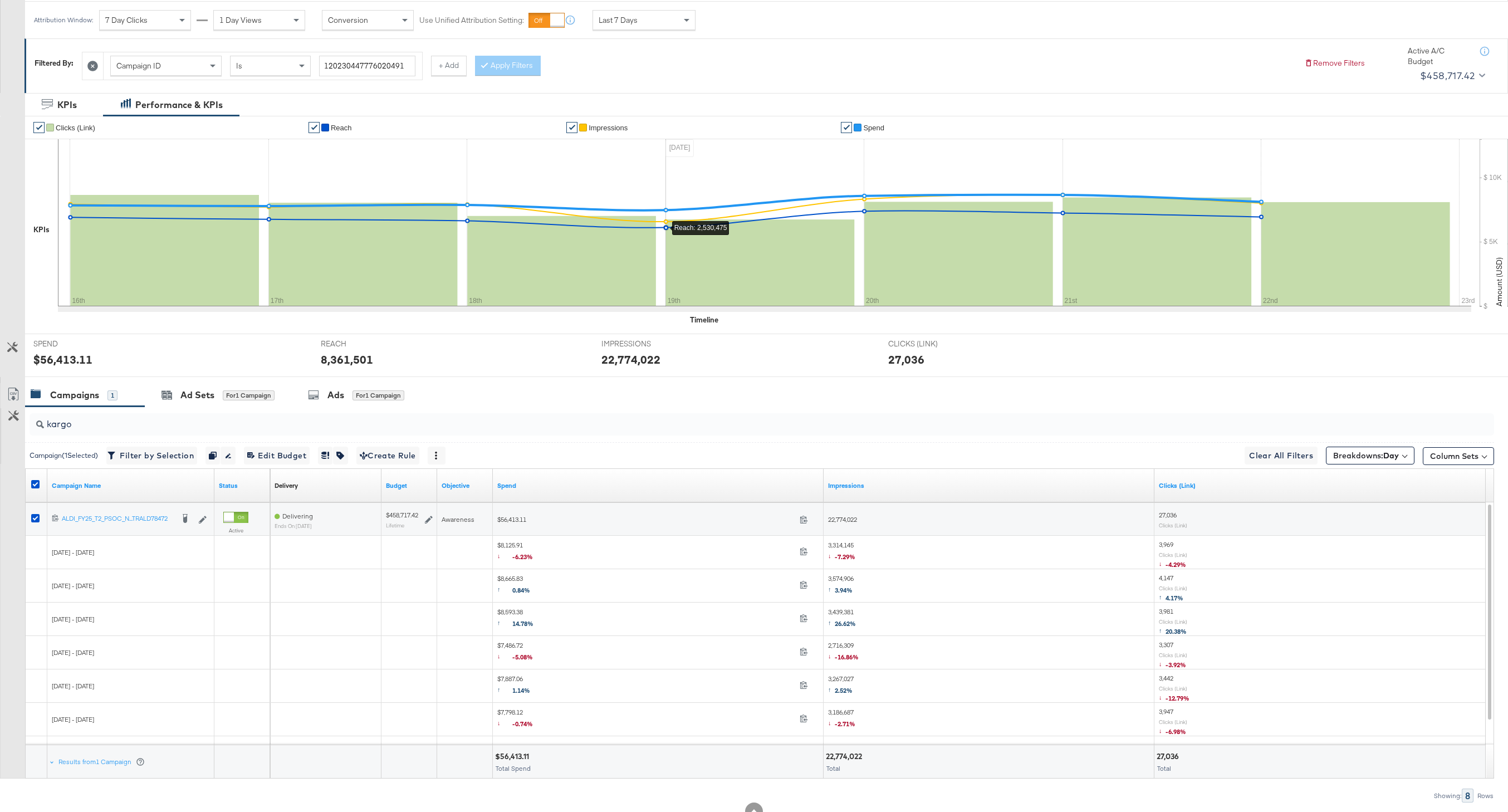
scroll to position [192, 0]
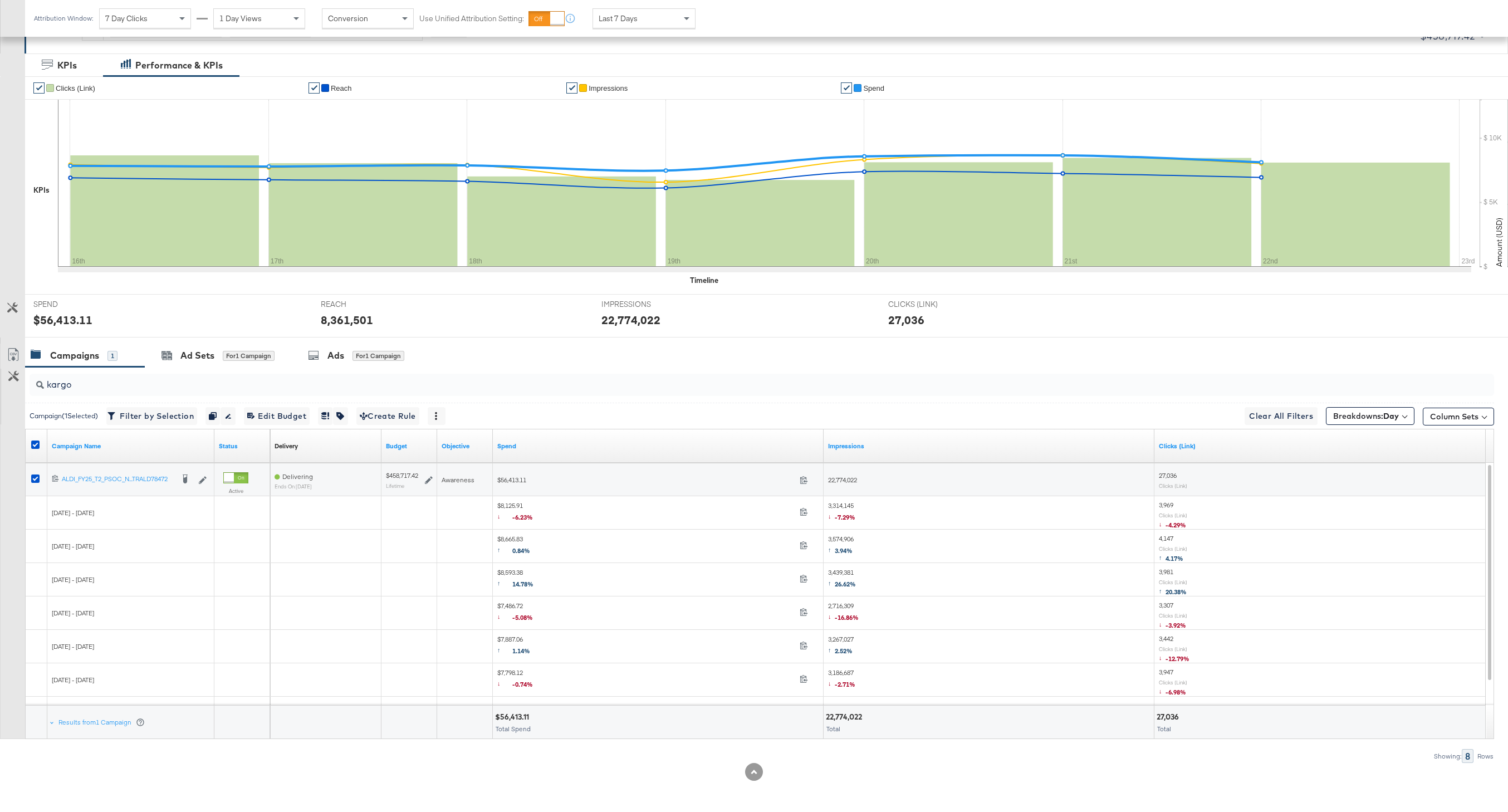
click at [1355, 430] on div "Clicks (Link)" at bounding box center [1320, 446] width 331 height 33
click at [1359, 421] on span "Breakdowns: Day" at bounding box center [1366, 416] width 66 height 11
click at [1337, 518] on div "Week" at bounding box center [1355, 522] width 121 height 11
click at [1338, 507] on div "Day" at bounding box center [1355, 509] width 121 height 11
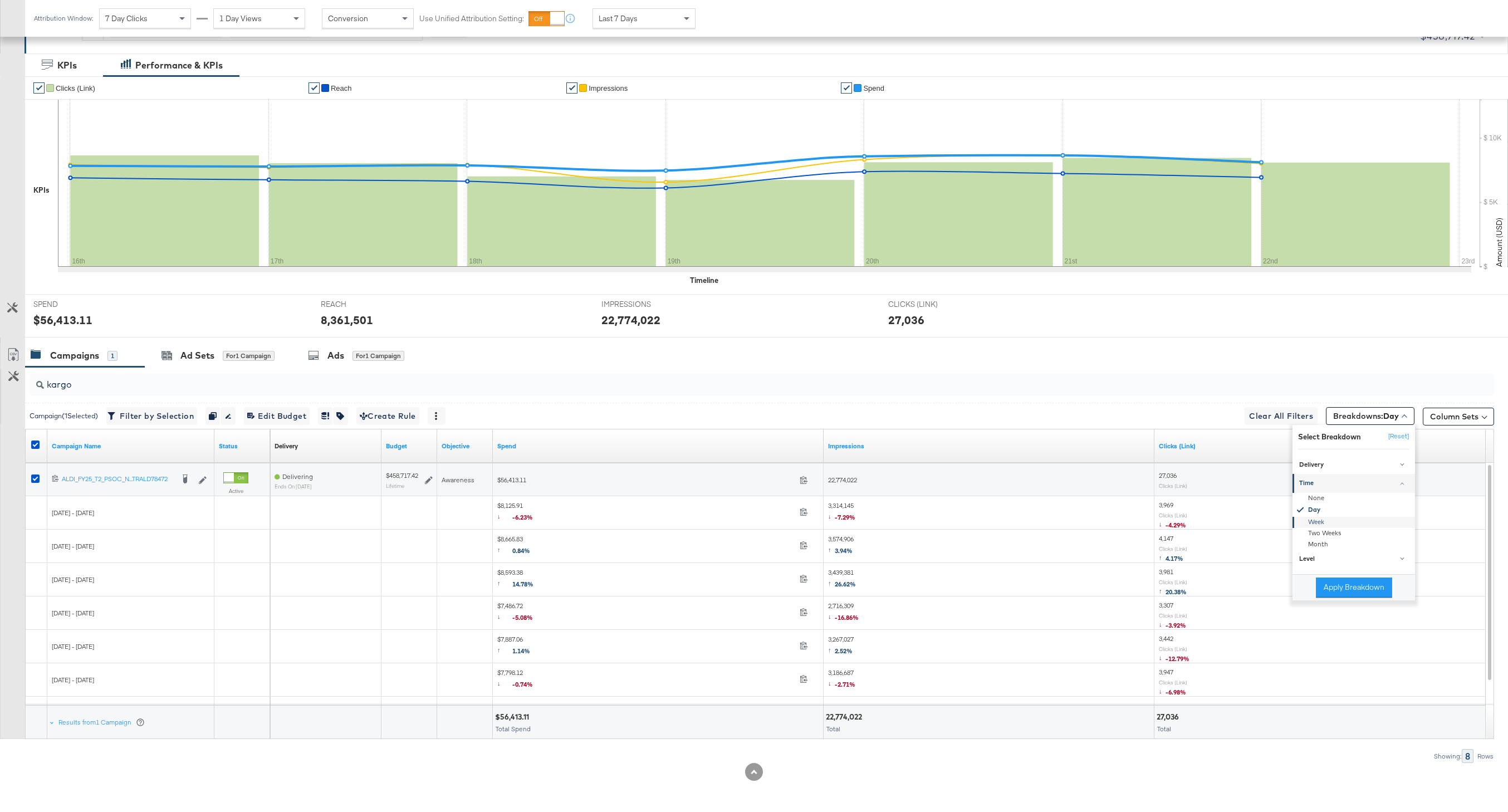
click at [1338, 518] on div "Week" at bounding box center [1355, 522] width 121 height 11
click at [1352, 589] on button "Apply Breakdown" at bounding box center [1354, 587] width 76 height 20
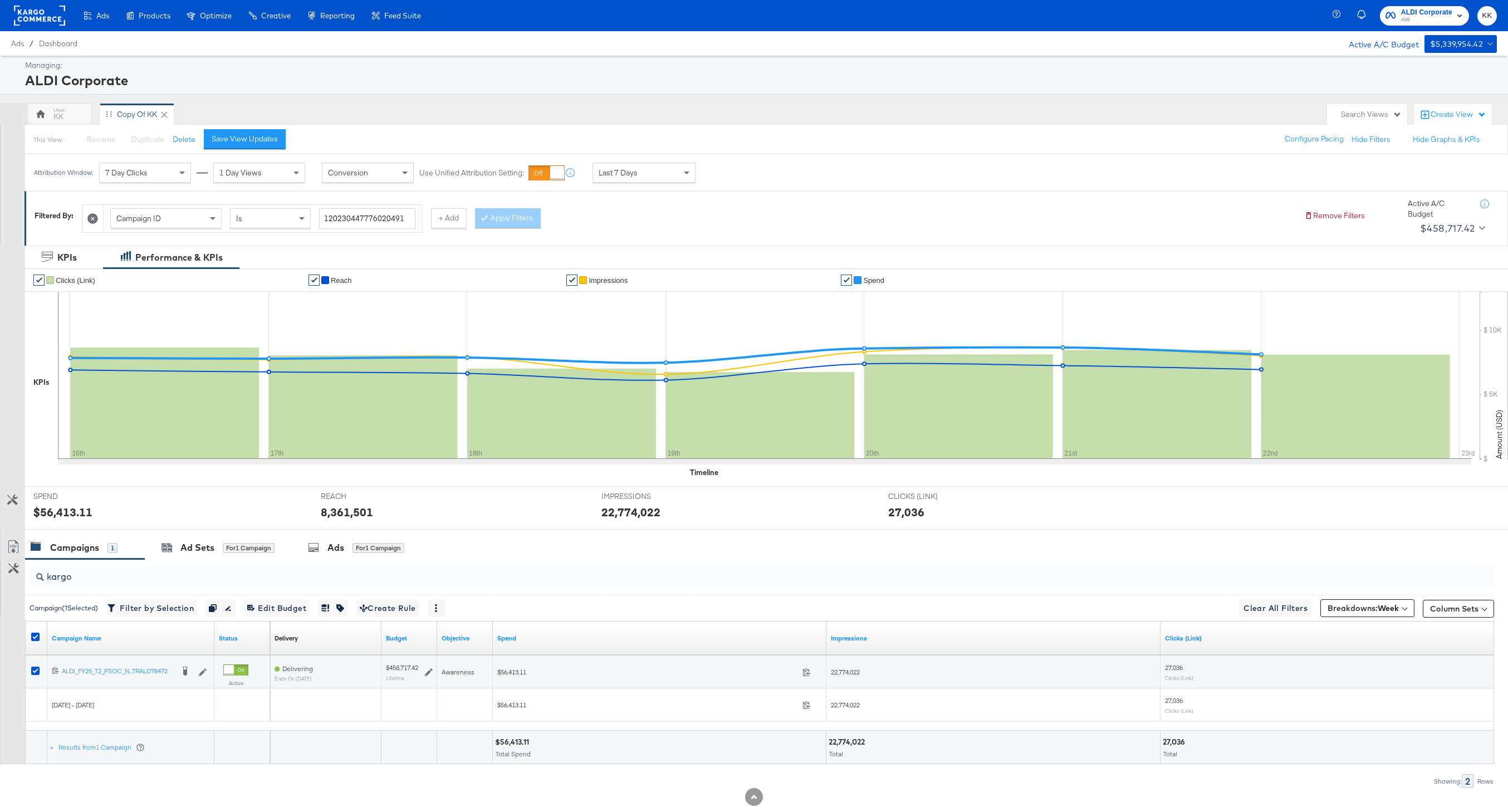
scroll to position [25, 0]
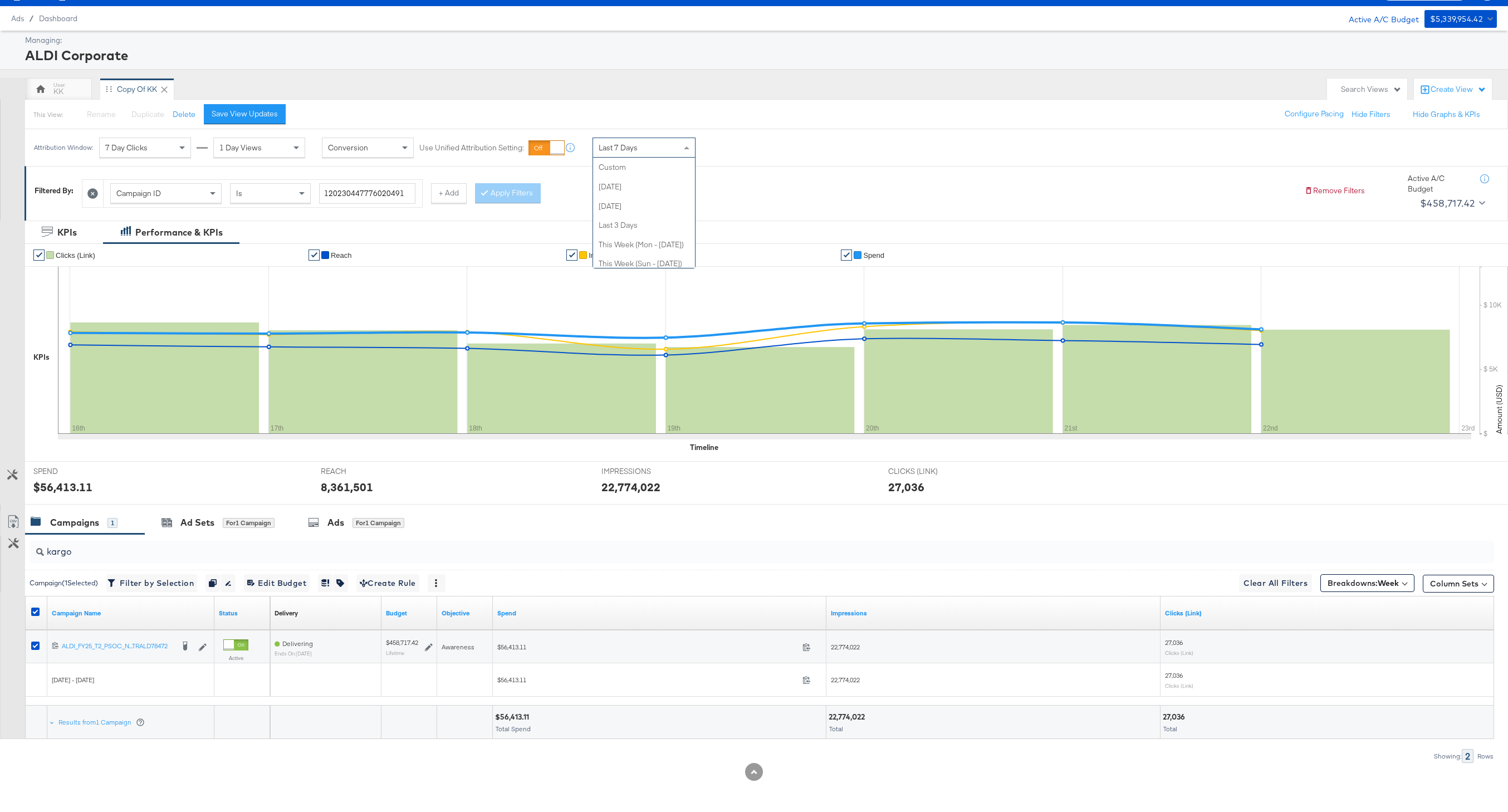
click at [618, 144] on span "Last 7 Days" at bounding box center [618, 148] width 39 height 10
click at [734, 152] on div "Sep 23rd 2025" at bounding box center [725, 152] width 18 height 9
click at [623, 229] on input "September 23rd 2025" at bounding box center [607, 236] width 120 height 20
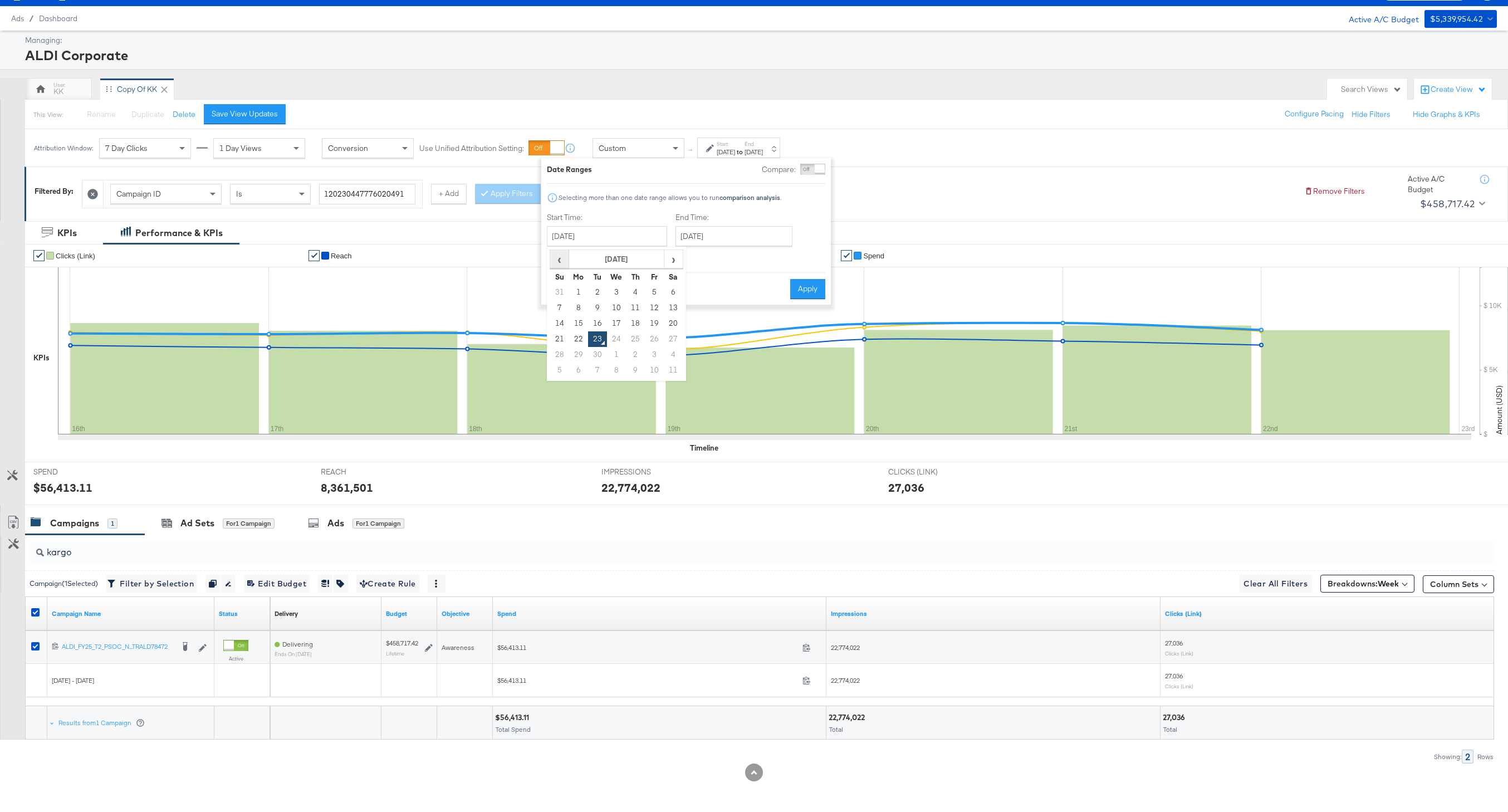
click at [562, 260] on span "‹" at bounding box center [559, 259] width 17 height 17
click at [578, 289] on td "28" at bounding box center [579, 292] width 19 height 15
click at [619, 237] on input "July 28th 2025" at bounding box center [604, 236] width 120 height 20
click at [655, 352] on td "1" at bounding box center [651, 354] width 19 height 15
drag, startPoint x: 593, startPoint y: 235, endPoint x: 593, endPoint y: 243, distance: 8.0
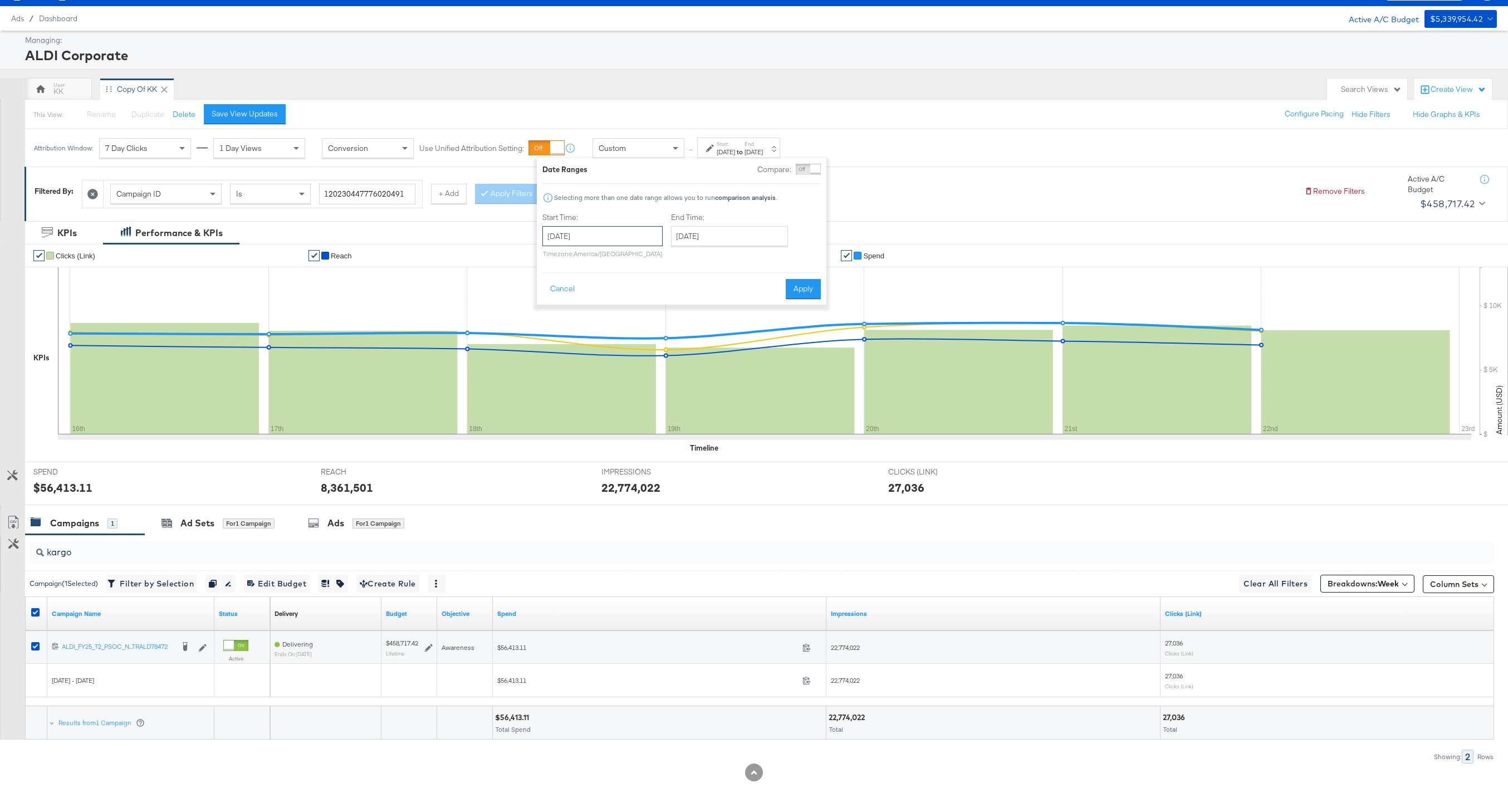
click at [593, 235] on input "August 1st 2025" at bounding box center [602, 236] width 120 height 20
click at [577, 289] on td "28" at bounding box center [574, 292] width 19 height 15
type input "July 28th 2025"
click at [718, 243] on input "September 23rd 2025" at bounding box center [730, 236] width 117 height 20
click at [700, 344] on td "22" at bounding box center [704, 339] width 19 height 15
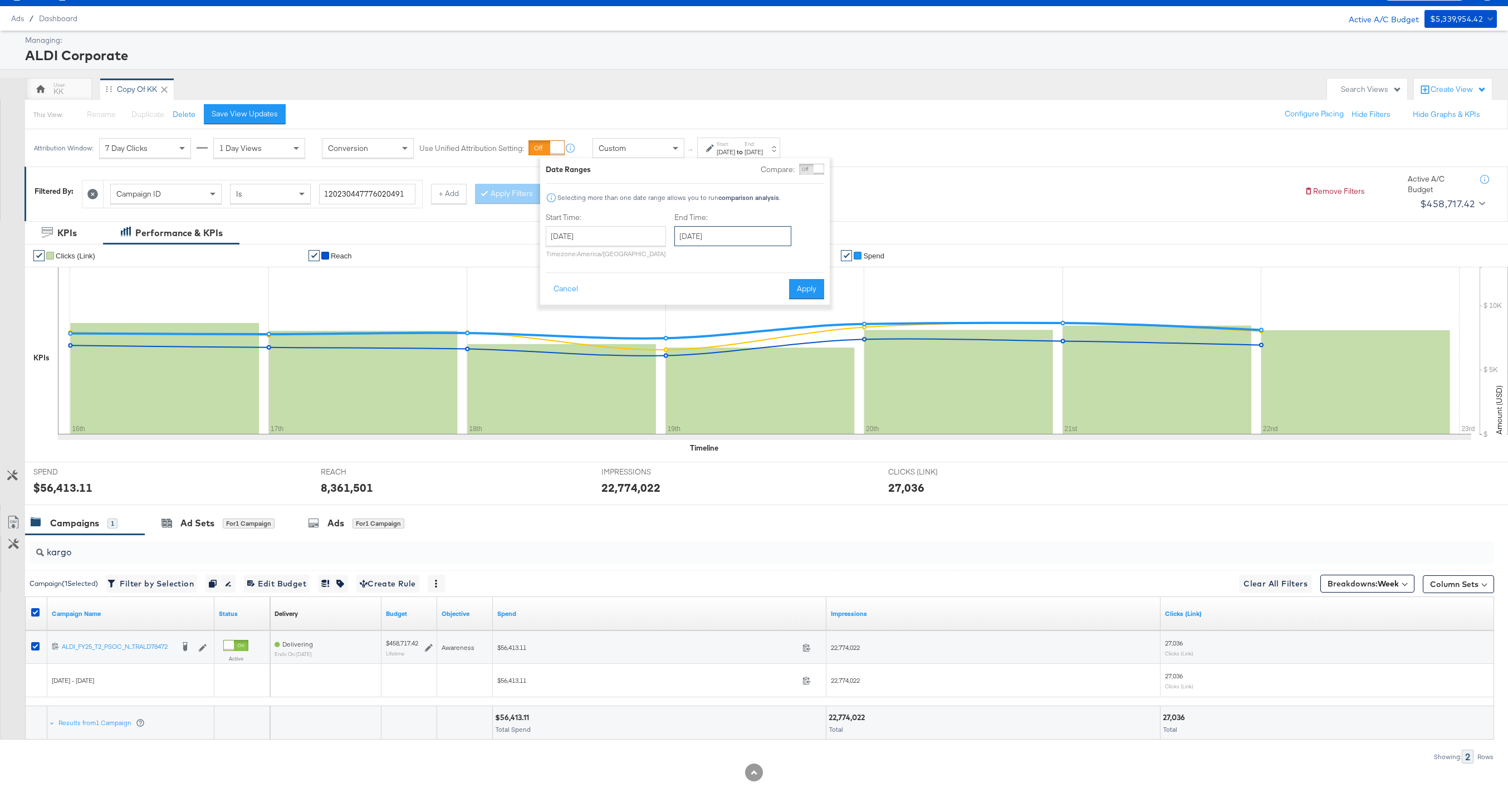
click at [751, 238] on input "September 22nd 2025" at bounding box center [732, 236] width 117 height 20
click at [678, 339] on td "21" at bounding box center [687, 339] width 19 height 15
click at [760, 234] on input "September 21st 2025" at bounding box center [730, 236] width 117 height 20
click at [702, 334] on td "22" at bounding box center [704, 339] width 19 height 15
type input "September 22nd 2025"
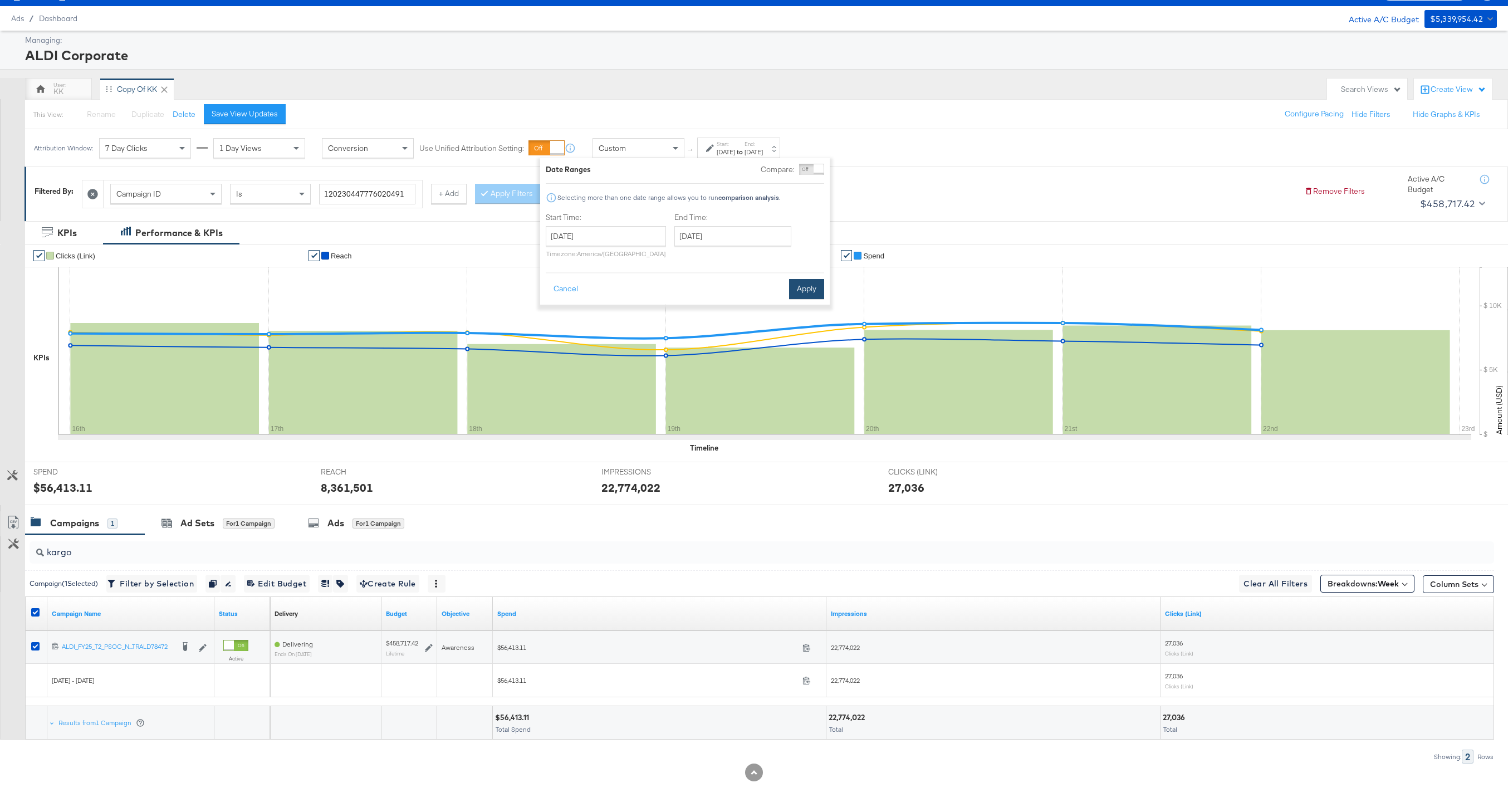
click at [807, 286] on button "Apply" at bounding box center [806, 289] width 35 height 20
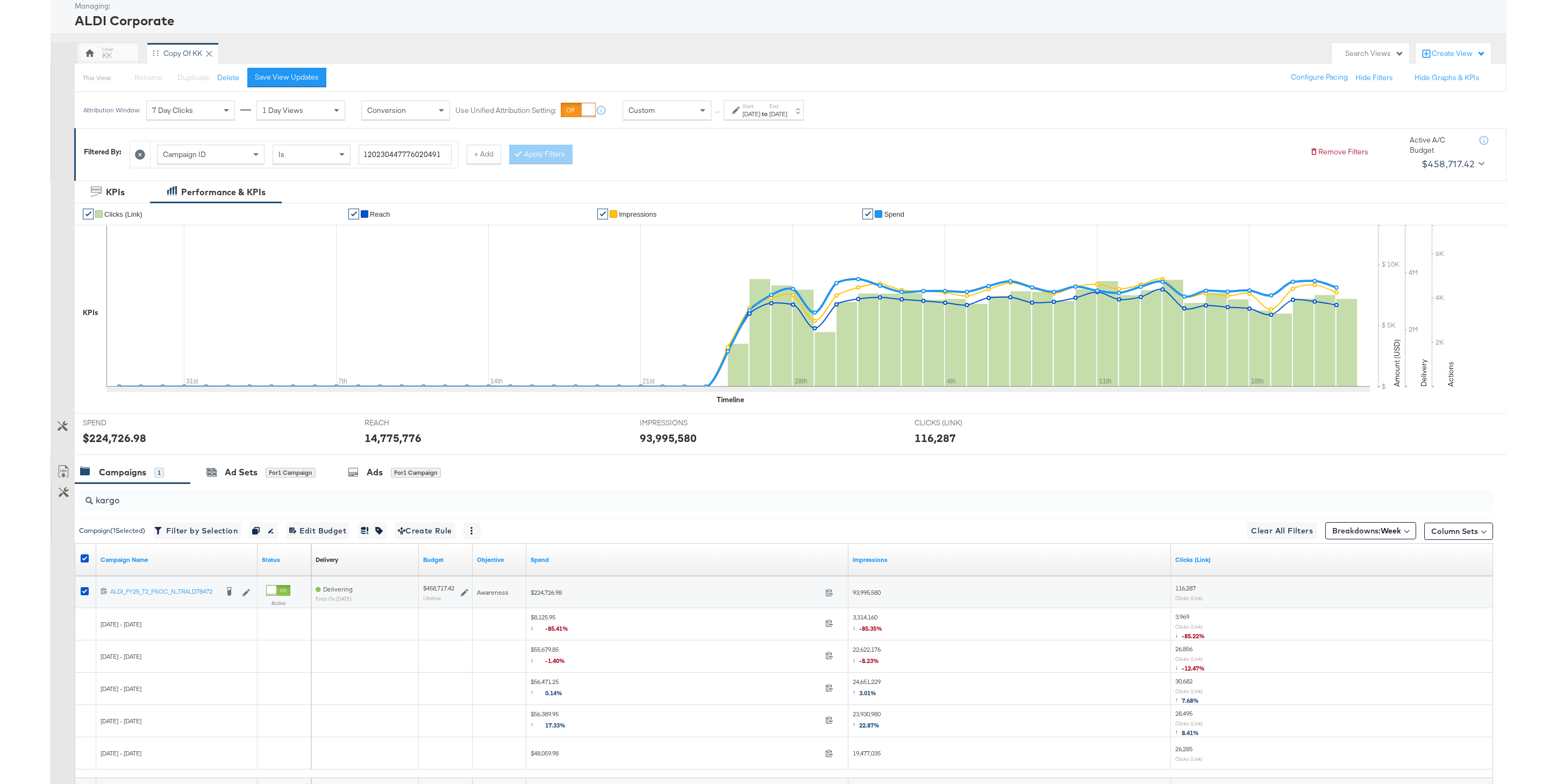
scroll to position [154, 0]
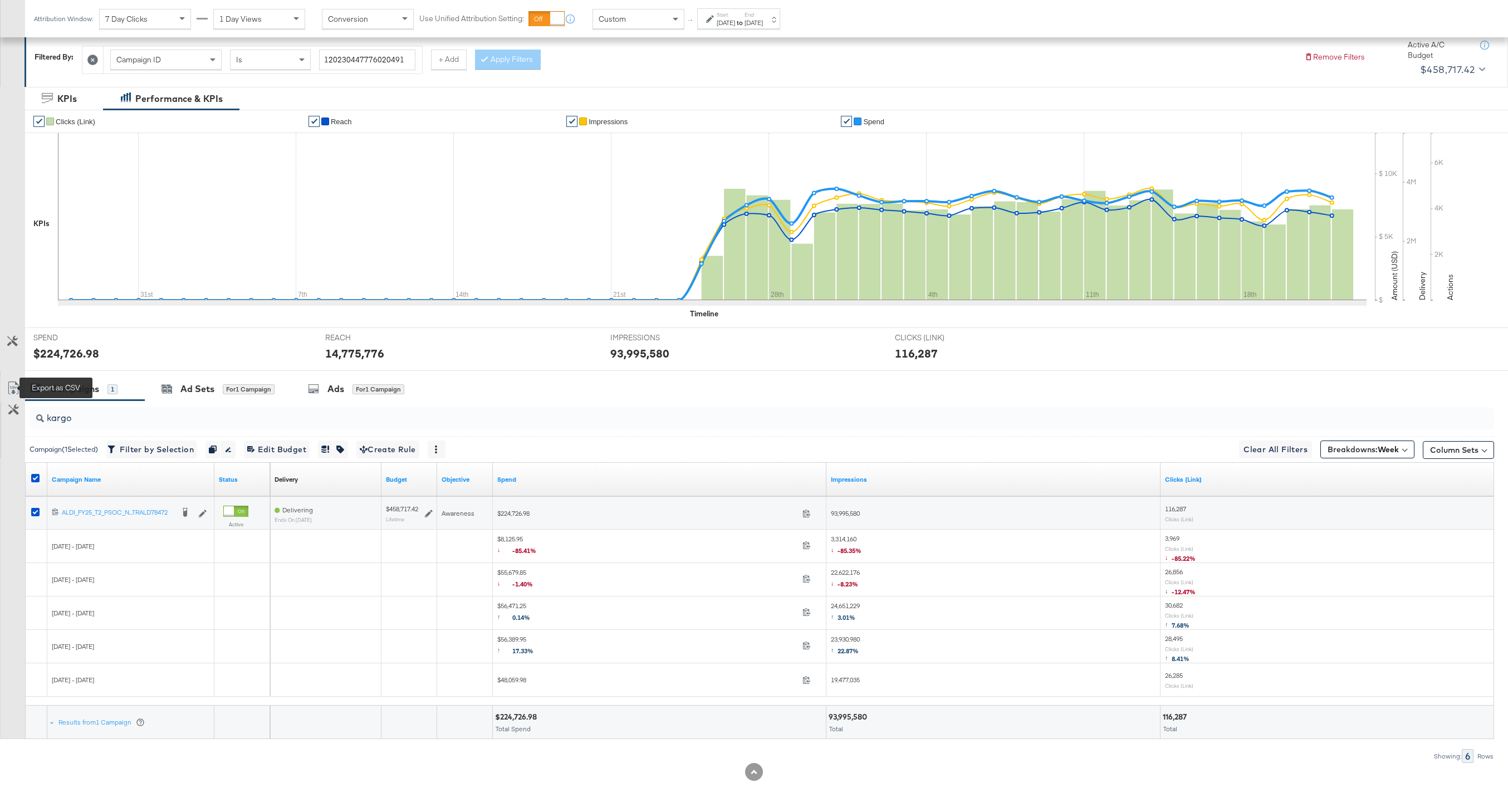
click at [17, 391] on icon at bounding box center [13, 388] width 13 height 13
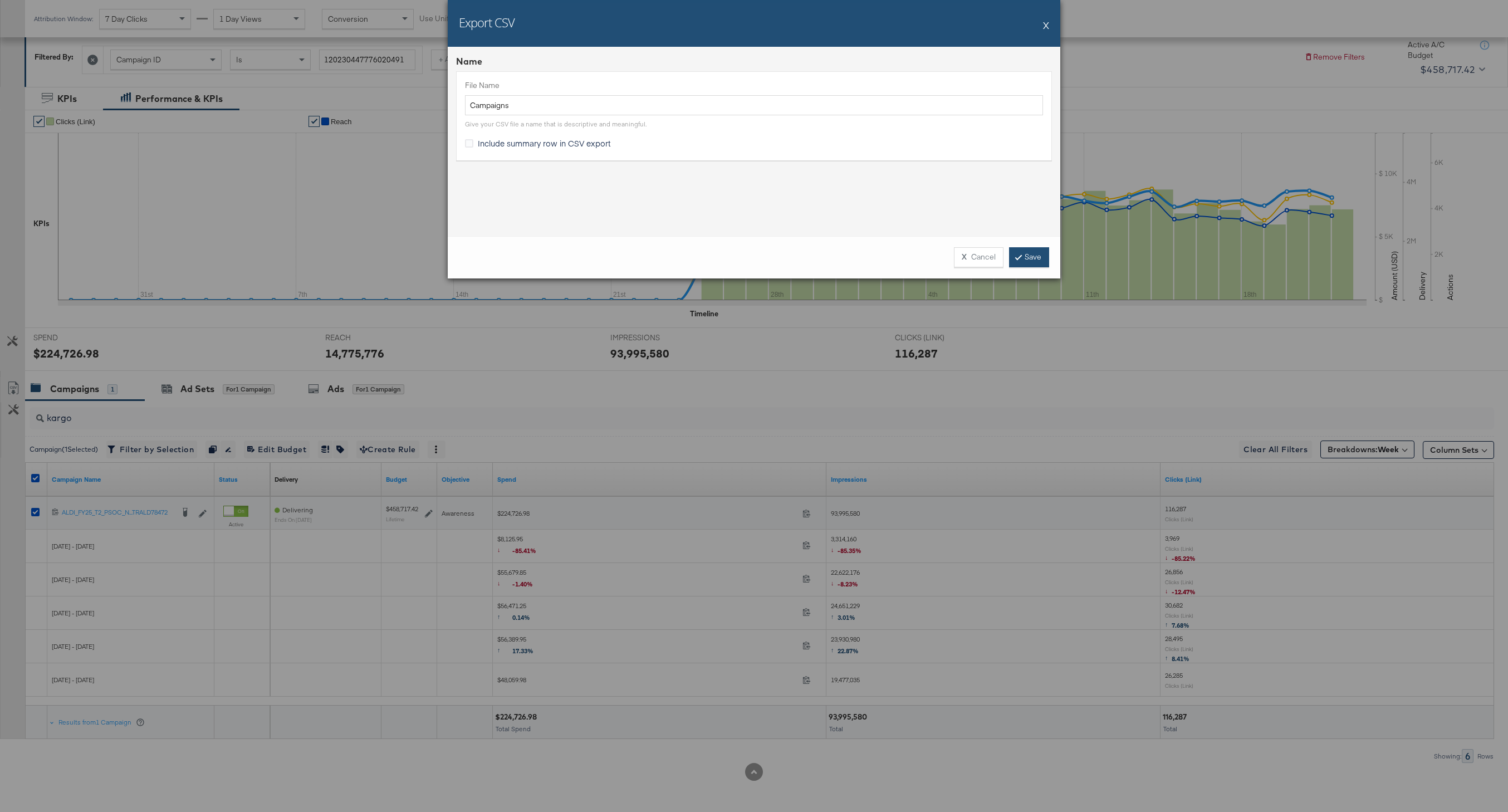
click at [1027, 263] on link "Save" at bounding box center [1029, 257] width 40 height 20
